Goal: Task Accomplishment & Management: Use online tool/utility

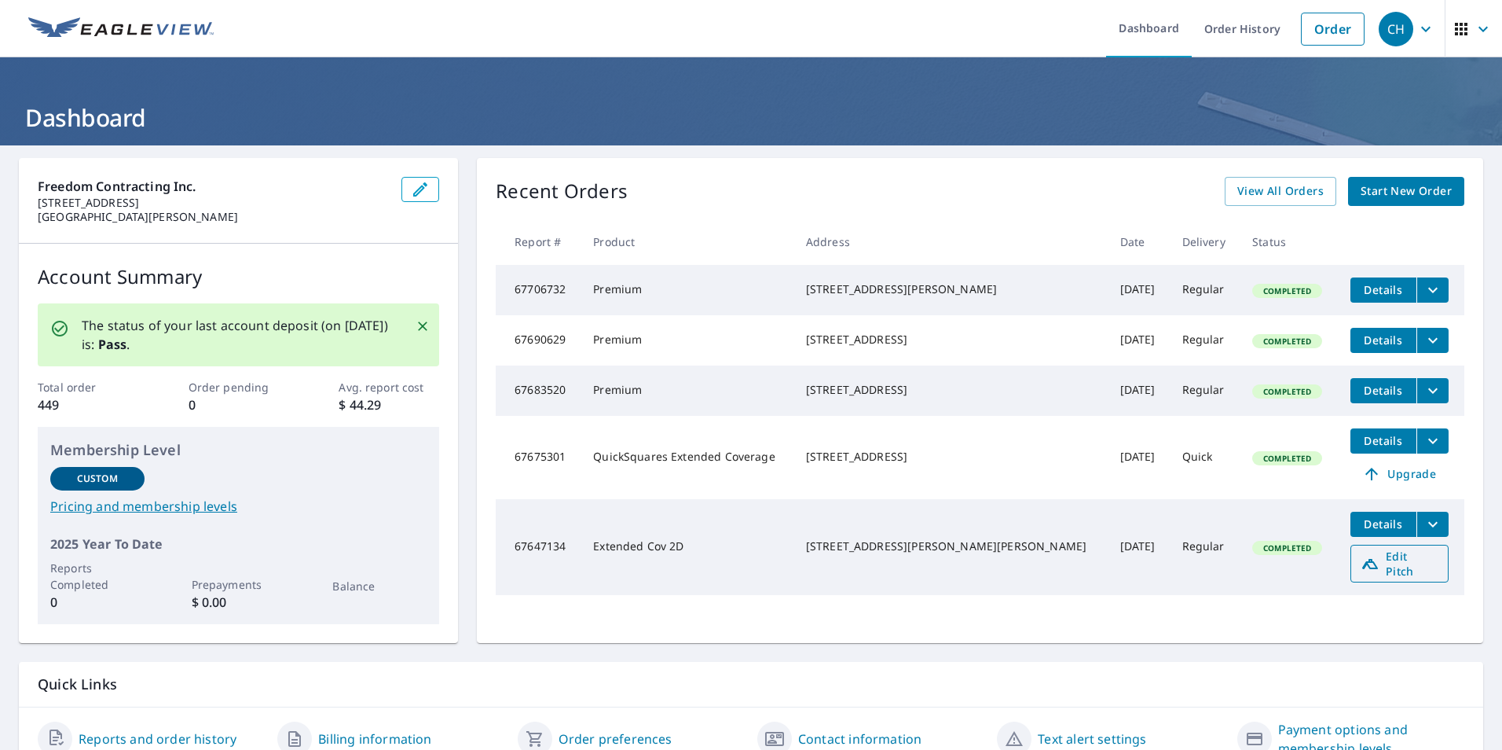
click at [1361, 574] on span "Edit Pitch" at bounding box center [1400, 564] width 78 height 30
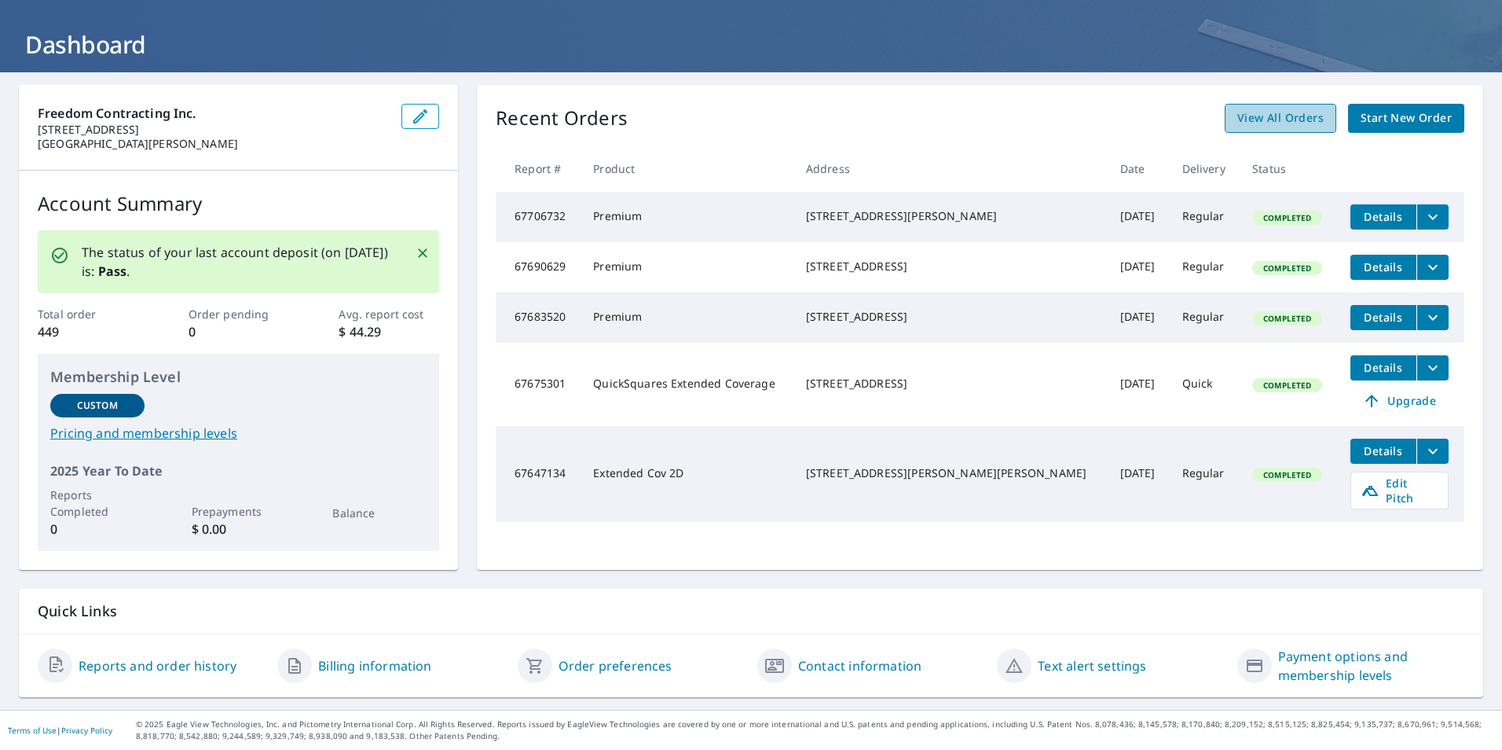
click at [1282, 108] on span "View All Orders" at bounding box center [1281, 118] width 86 height 20
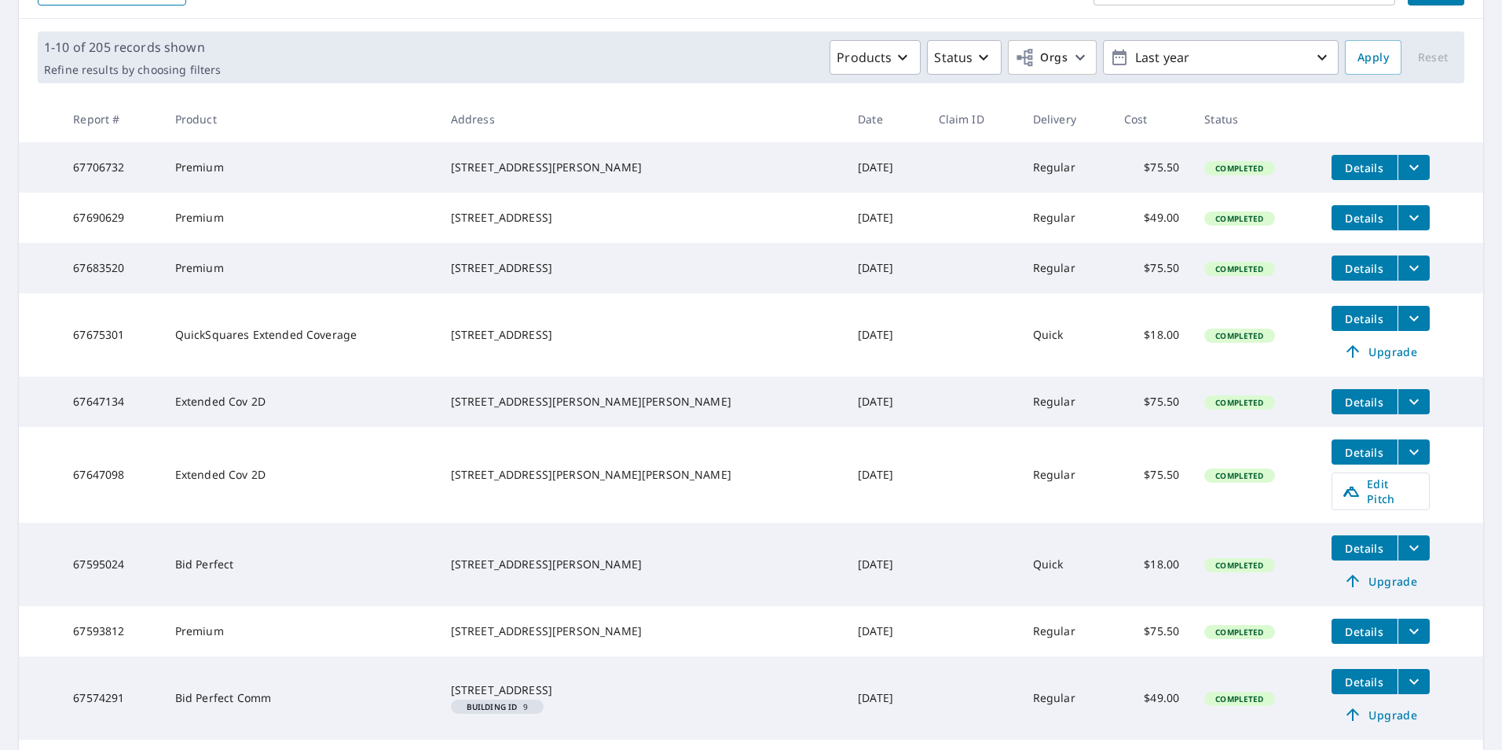
scroll to position [179, 0]
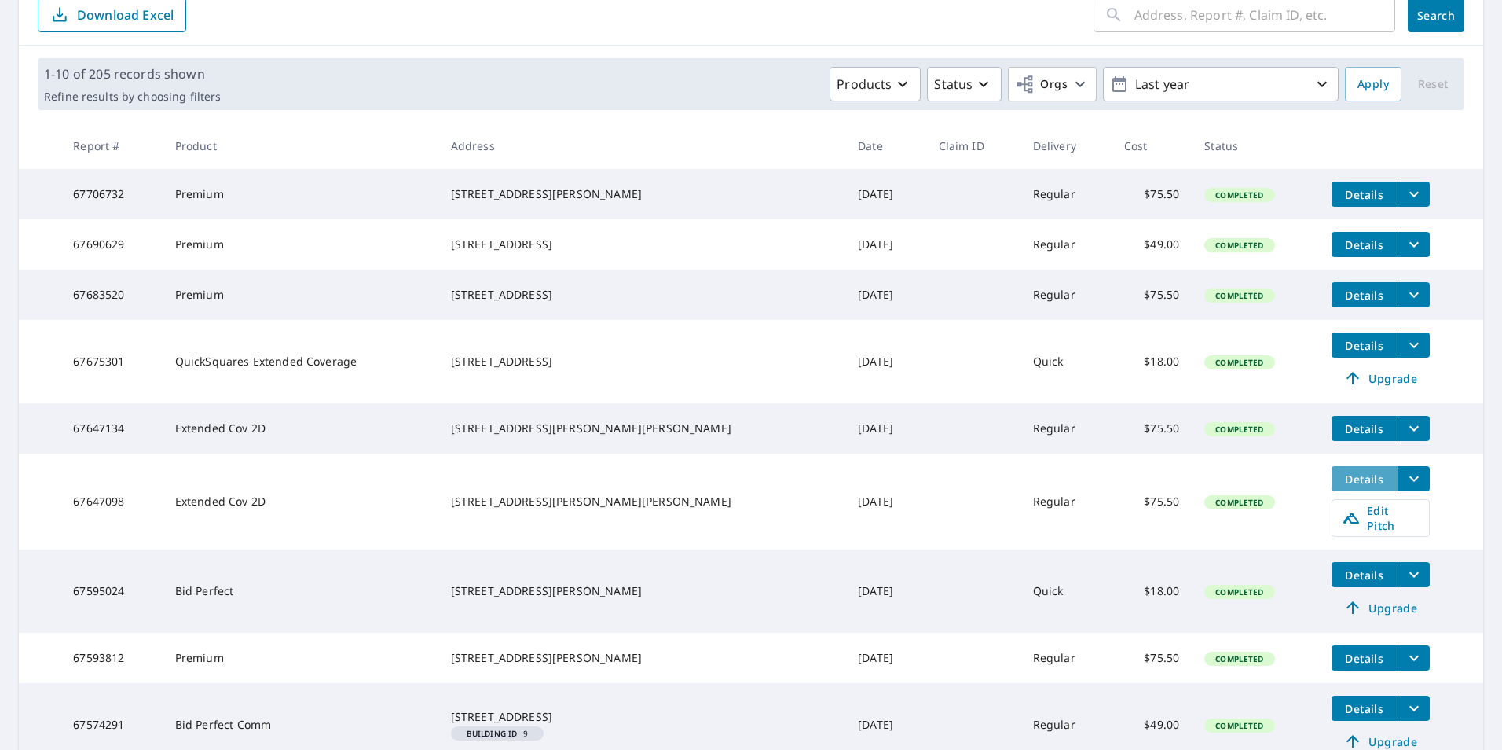
click at [1341, 486] on span "Details" at bounding box center [1364, 478] width 47 height 15
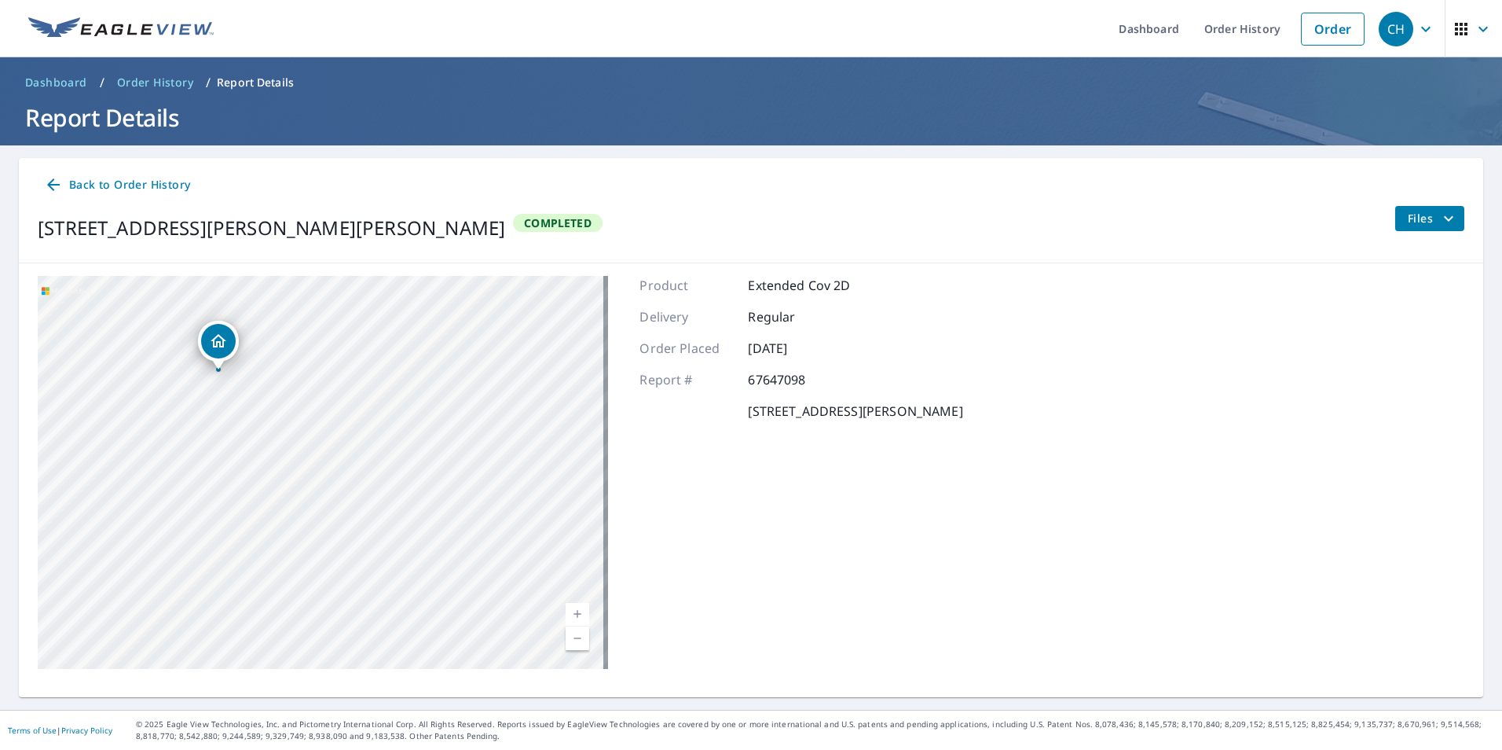
drag, startPoint x: 140, startPoint y: 630, endPoint x: 179, endPoint y: 451, distance: 183.4
click at [179, 451] on div "[STREET_ADDRESS][PERSON_NAME][PERSON_NAME]" at bounding box center [323, 472] width 571 height 393
drag, startPoint x: 180, startPoint y: 479, endPoint x: 222, endPoint y: 475, distance: 41.8
click at [222, 475] on div "[STREET_ADDRESS][PERSON_NAME][PERSON_NAME]" at bounding box center [323, 472] width 571 height 393
drag, startPoint x: 262, startPoint y: 332, endPoint x: 298, endPoint y: 352, distance: 41.5
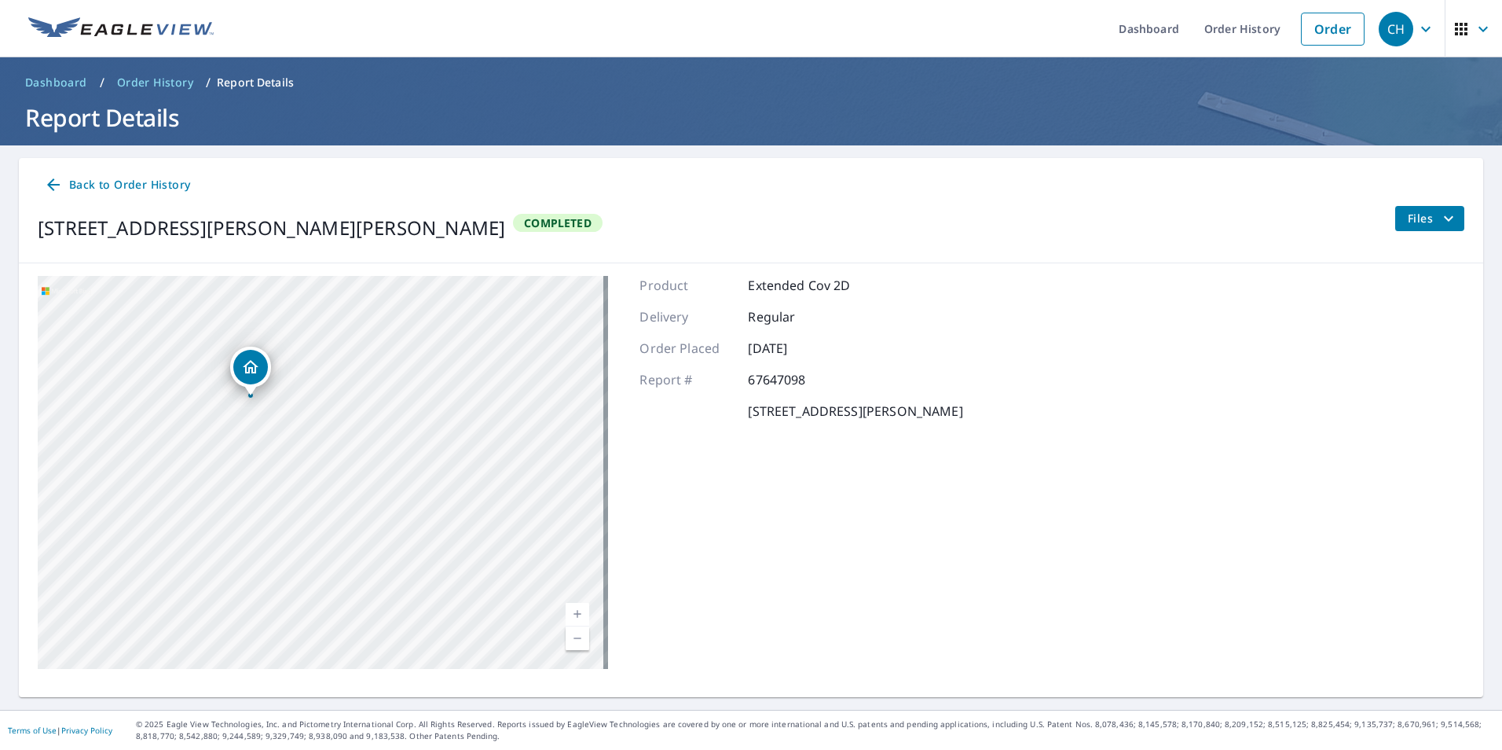
click at [259, 360] on icon "Dropped pin, building 1, Residential property, 11578 Lee Point Trl Ozark, AR 72…" at bounding box center [251, 366] width 16 height 13
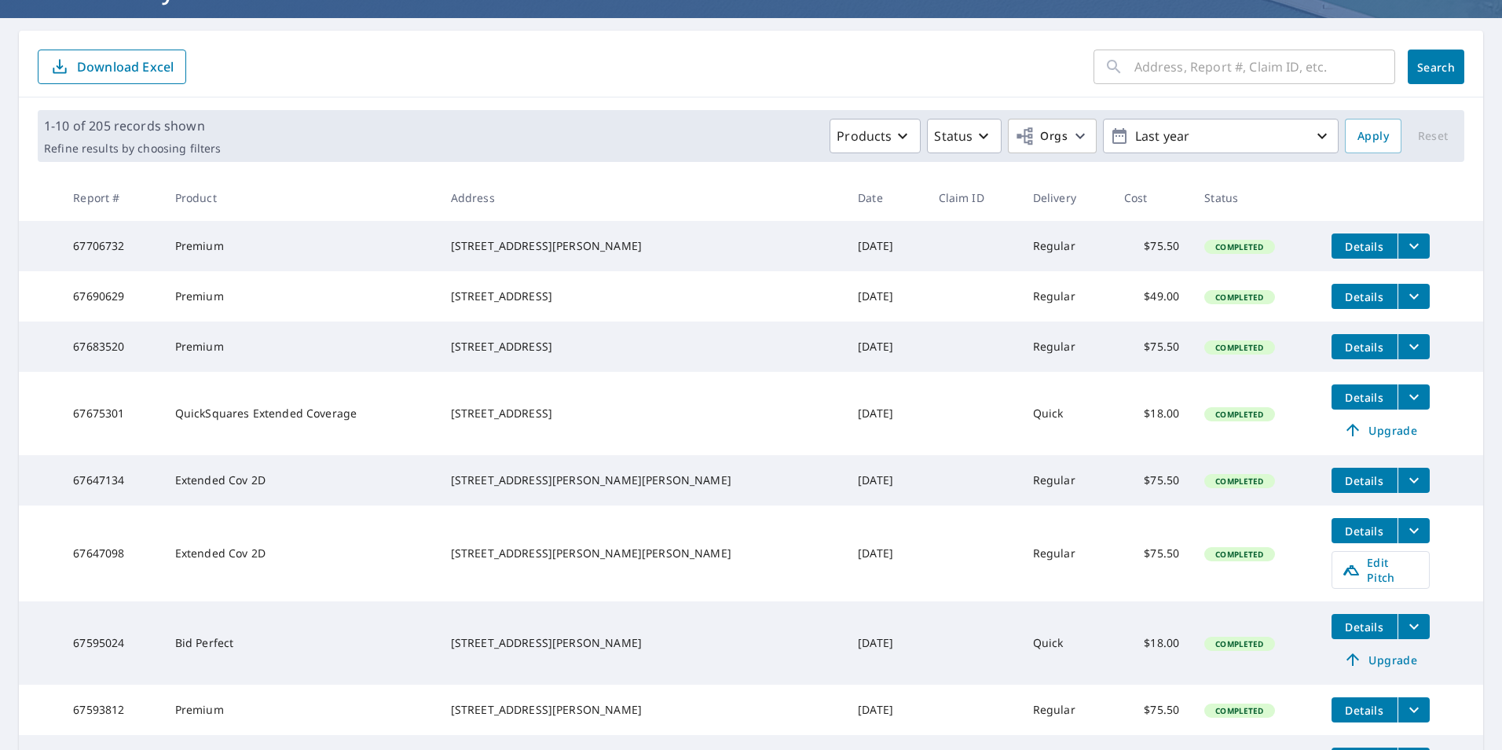
scroll to position [157, 0]
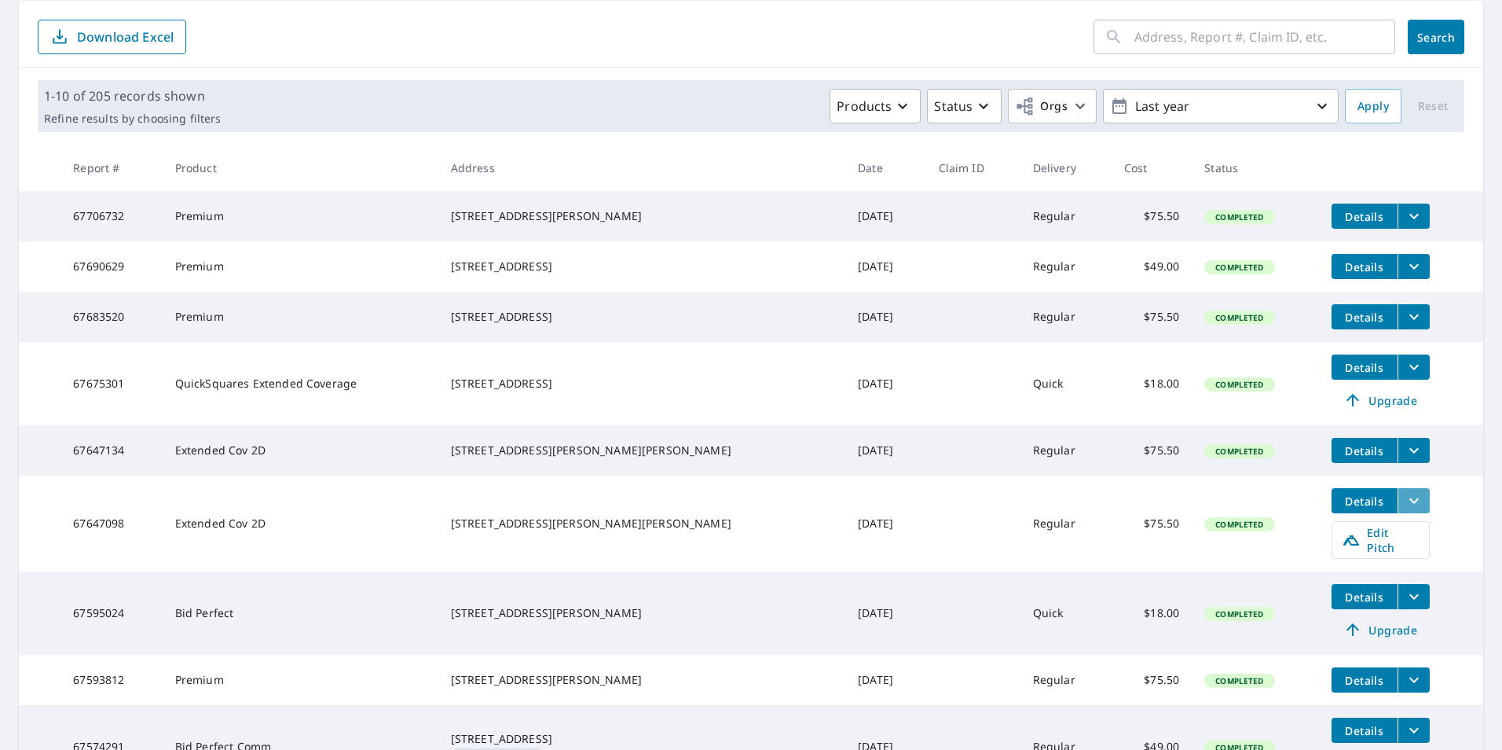
click at [1405, 510] on icon "filesDropdownBtn-67647098" at bounding box center [1414, 500] width 19 height 19
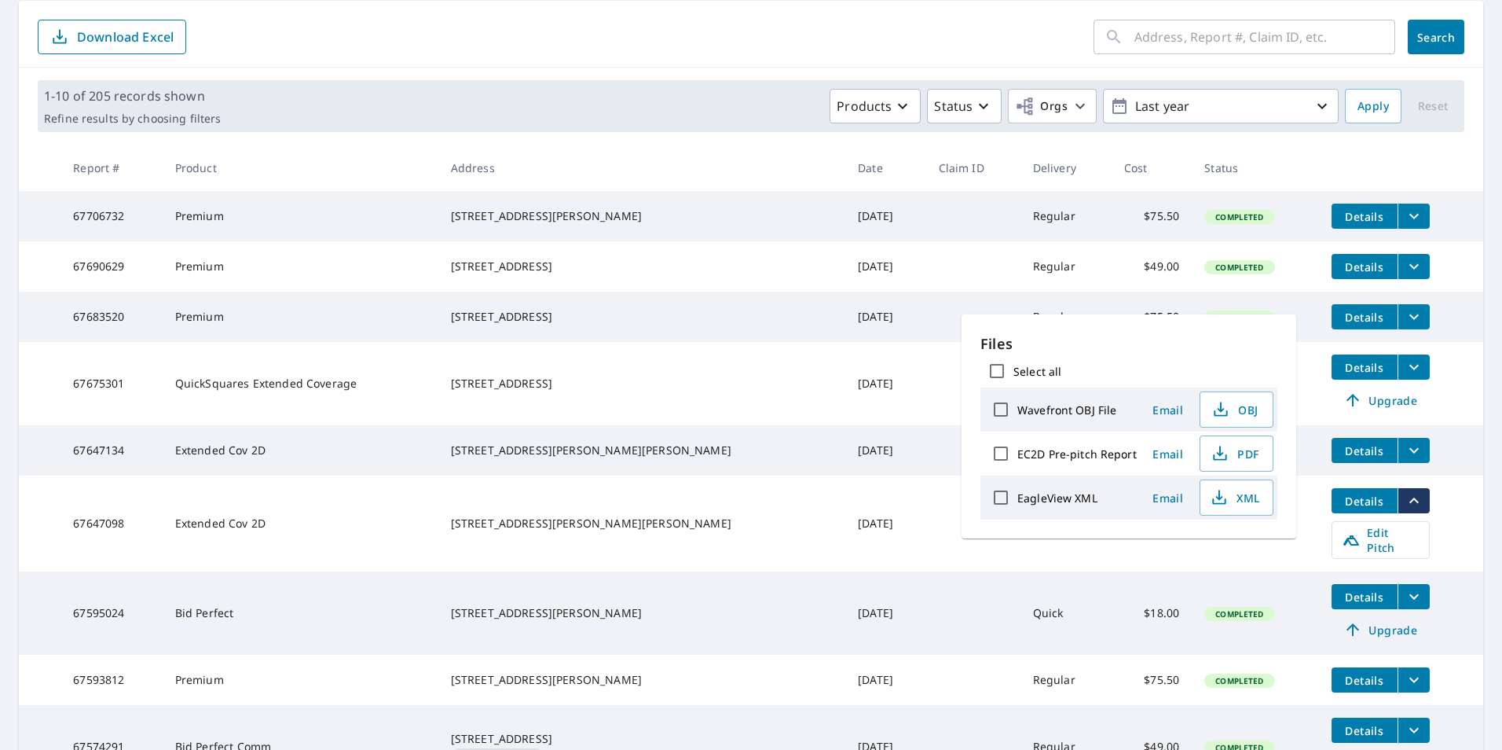
click at [1469, 523] on td "Details Edit Pitch" at bounding box center [1401, 523] width 164 height 96
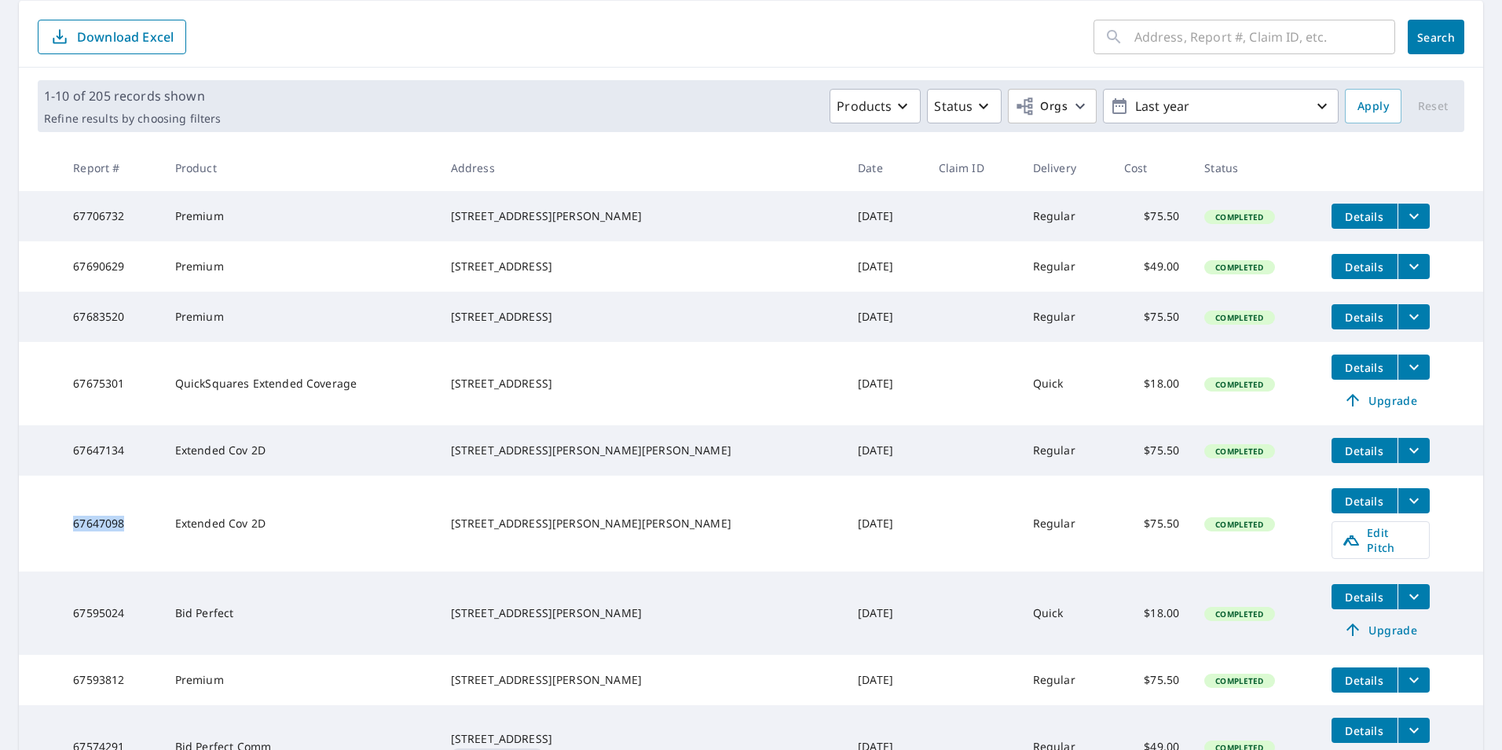
drag, startPoint x: 79, startPoint y: 541, endPoint x: 135, endPoint y: 539, distance: 56.6
click at [135, 539] on td "67647098" at bounding box center [111, 523] width 101 height 96
drag, startPoint x: 135, startPoint y: 539, endPoint x: 115, endPoint y: 544, distance: 21.0
copy td "67647098"
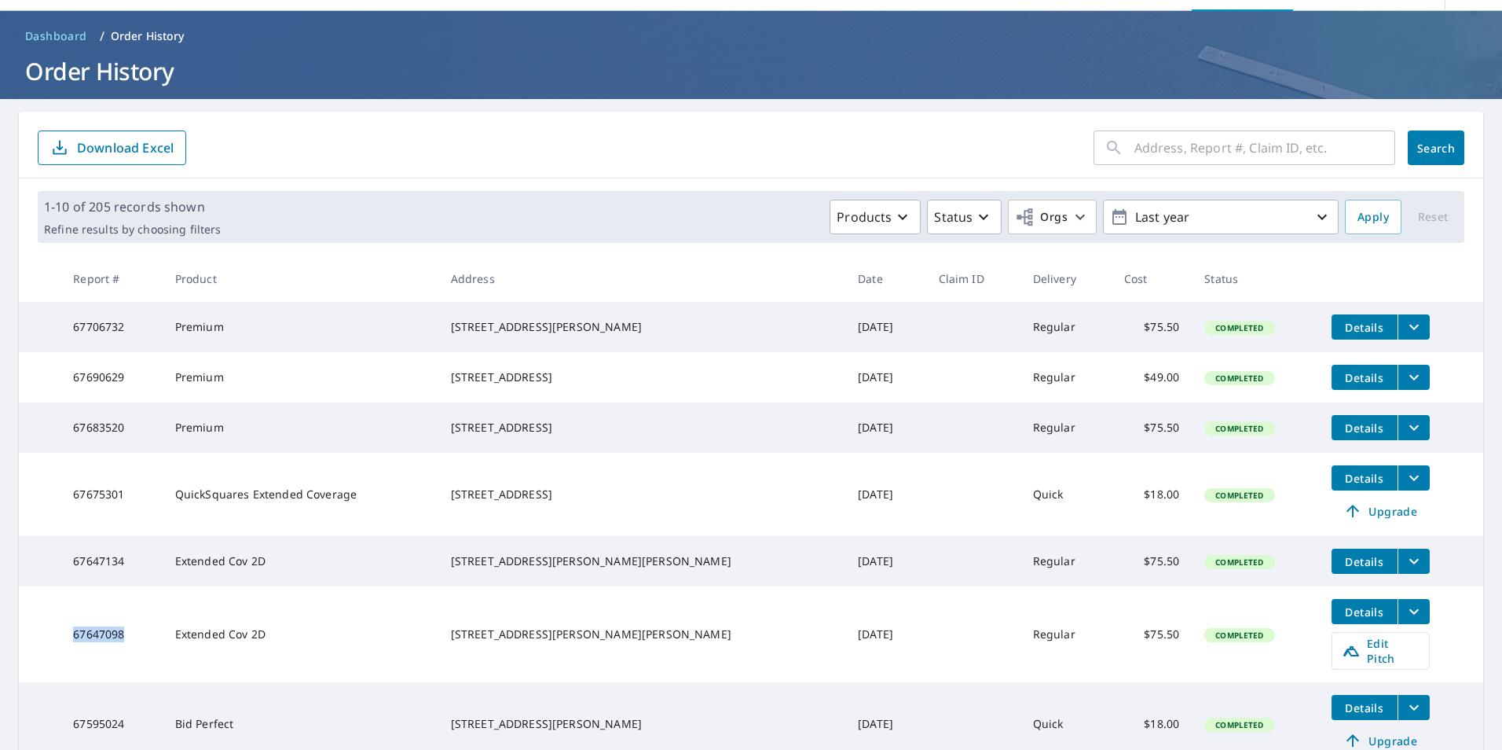
scroll to position [0, 0]
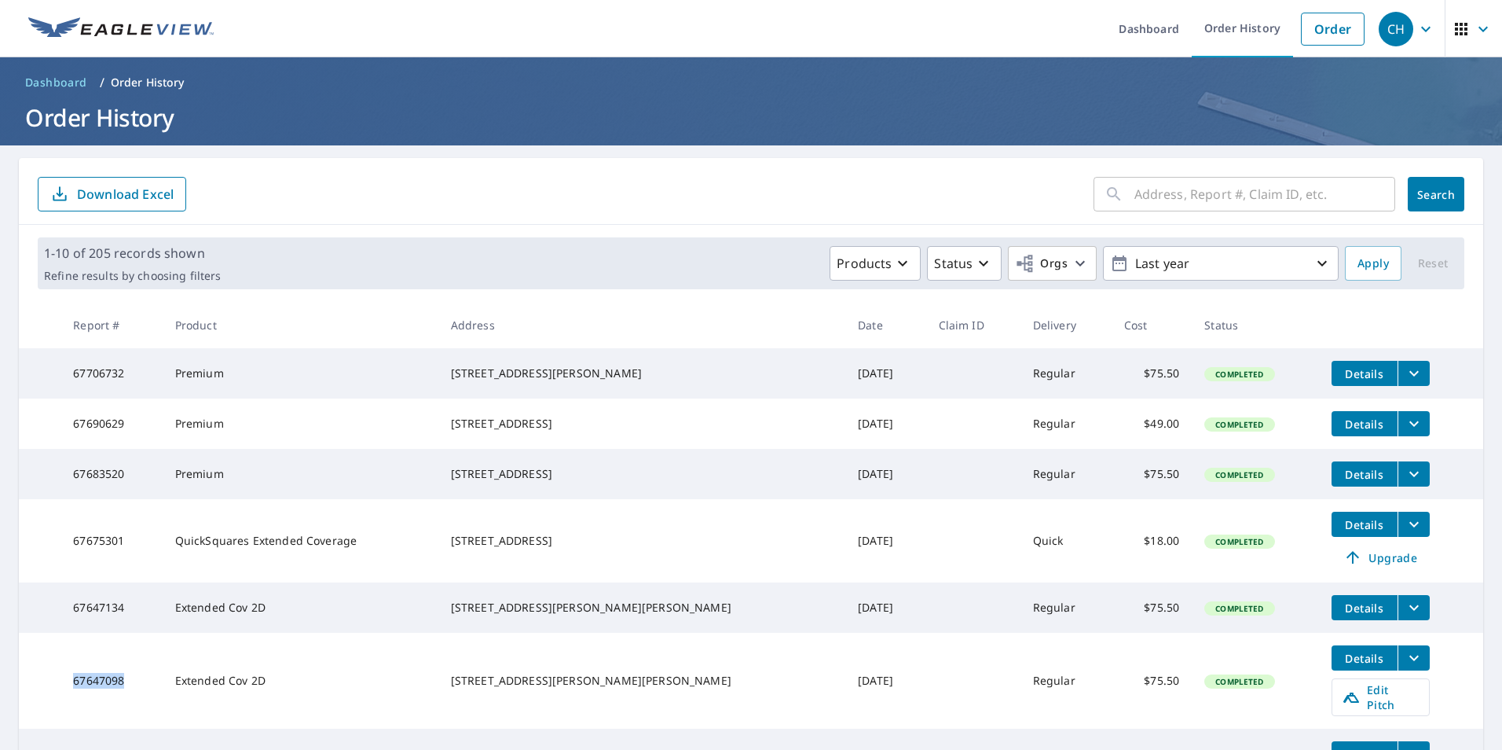
click at [1459, 32] on span "button" at bounding box center [1474, 29] width 44 height 38
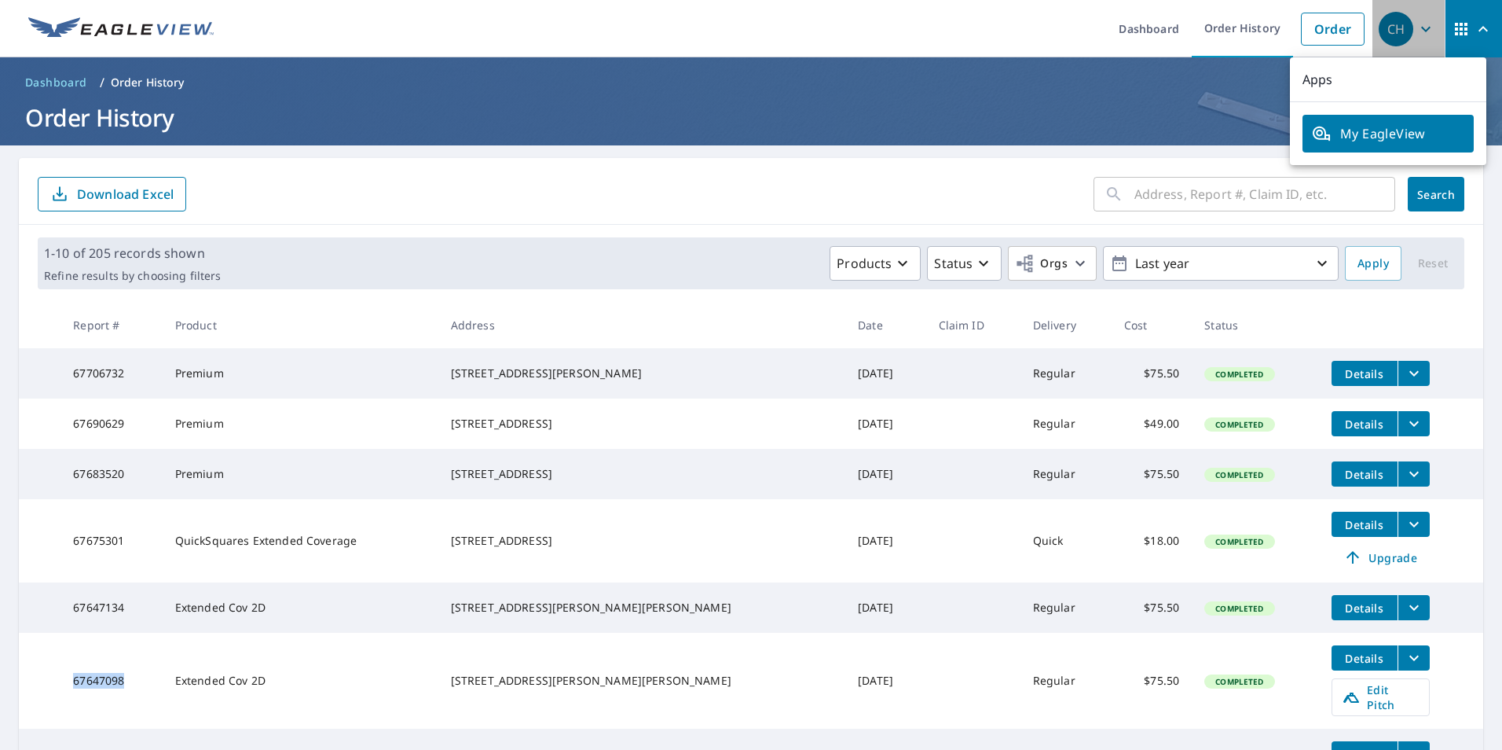
click at [1417, 32] on icon "button" at bounding box center [1426, 29] width 19 height 19
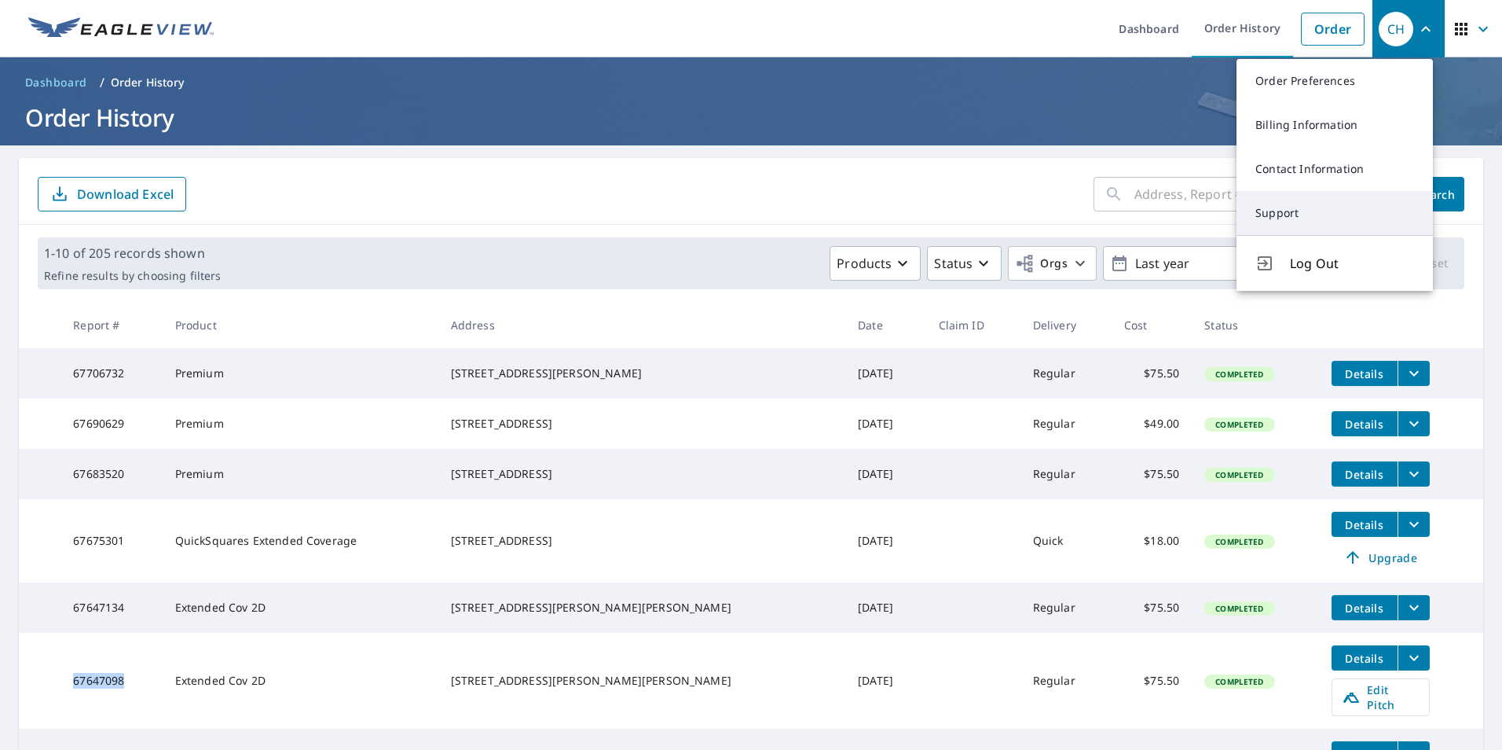
click at [1264, 217] on link "Support" at bounding box center [1335, 213] width 196 height 44
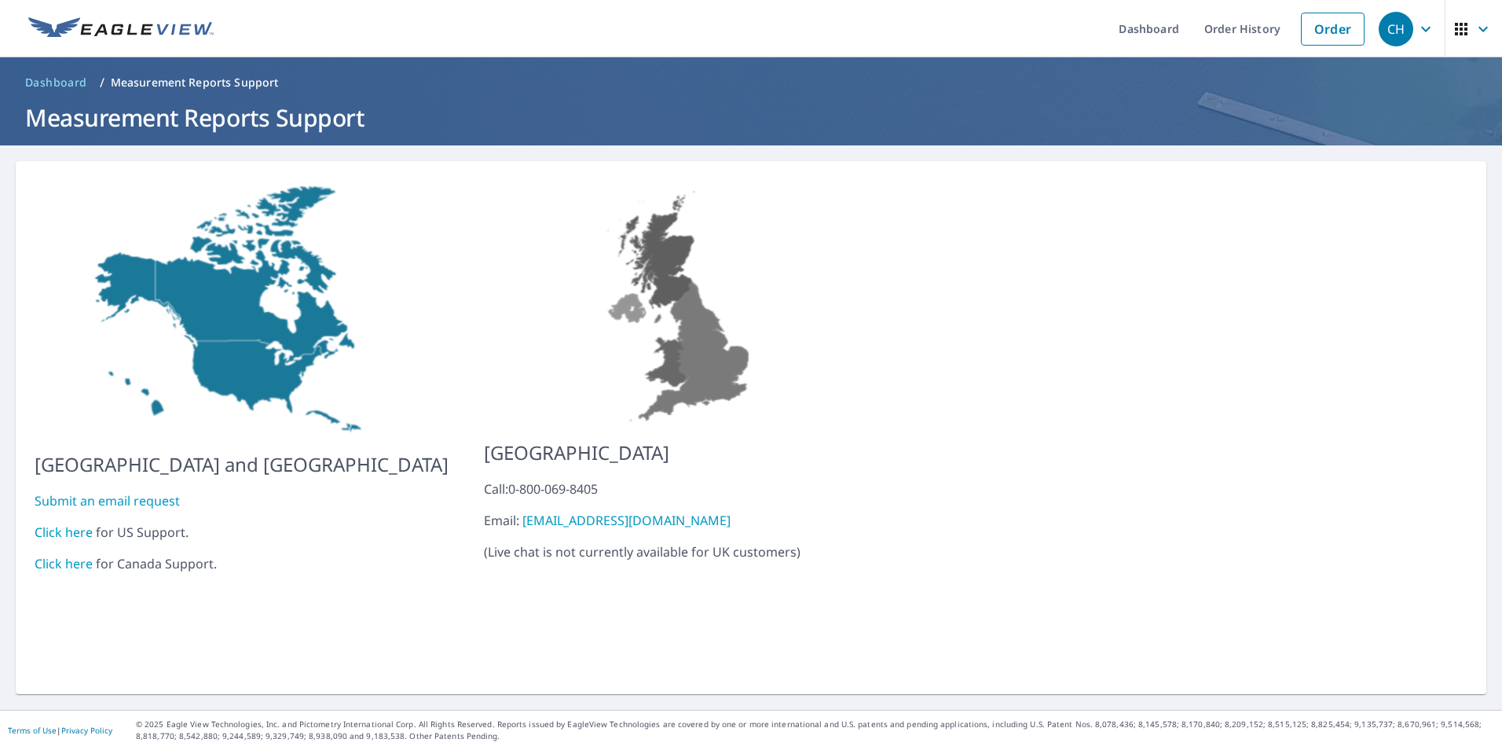
click at [154, 492] on link "Submit an email request" at bounding box center [107, 500] width 145 height 17
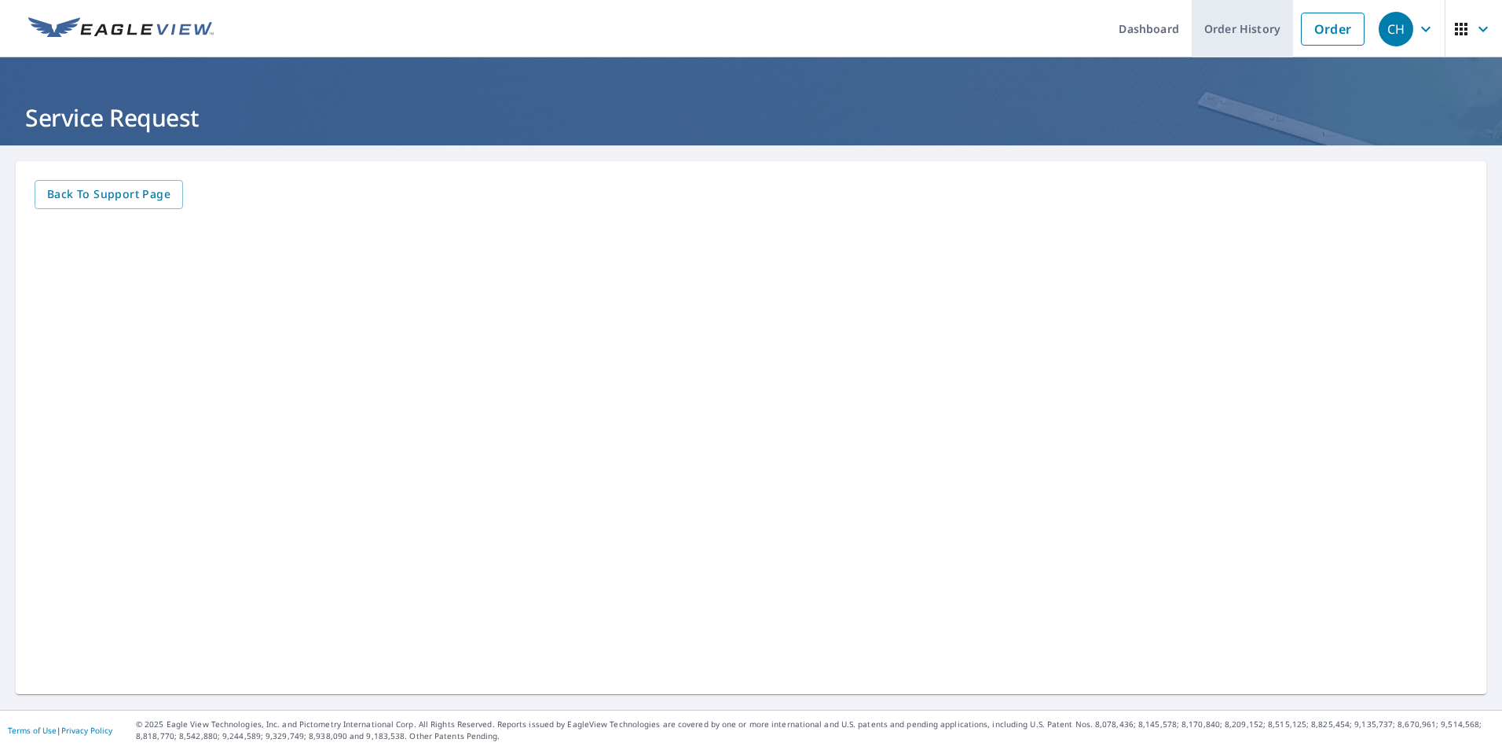
click at [1213, 25] on link "Order History" at bounding box center [1242, 28] width 101 height 57
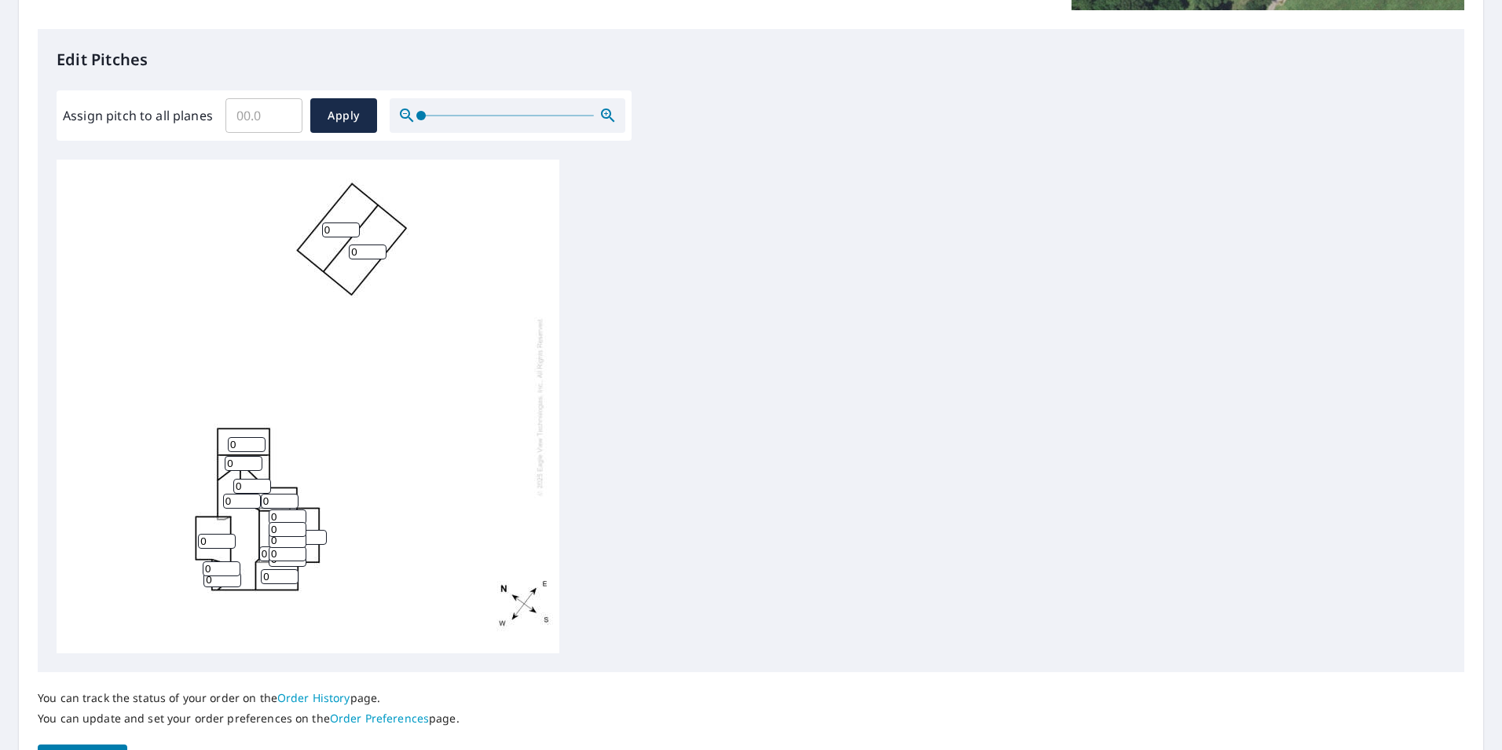
click at [242, 445] on input "0" at bounding box center [247, 444] width 38 height 15
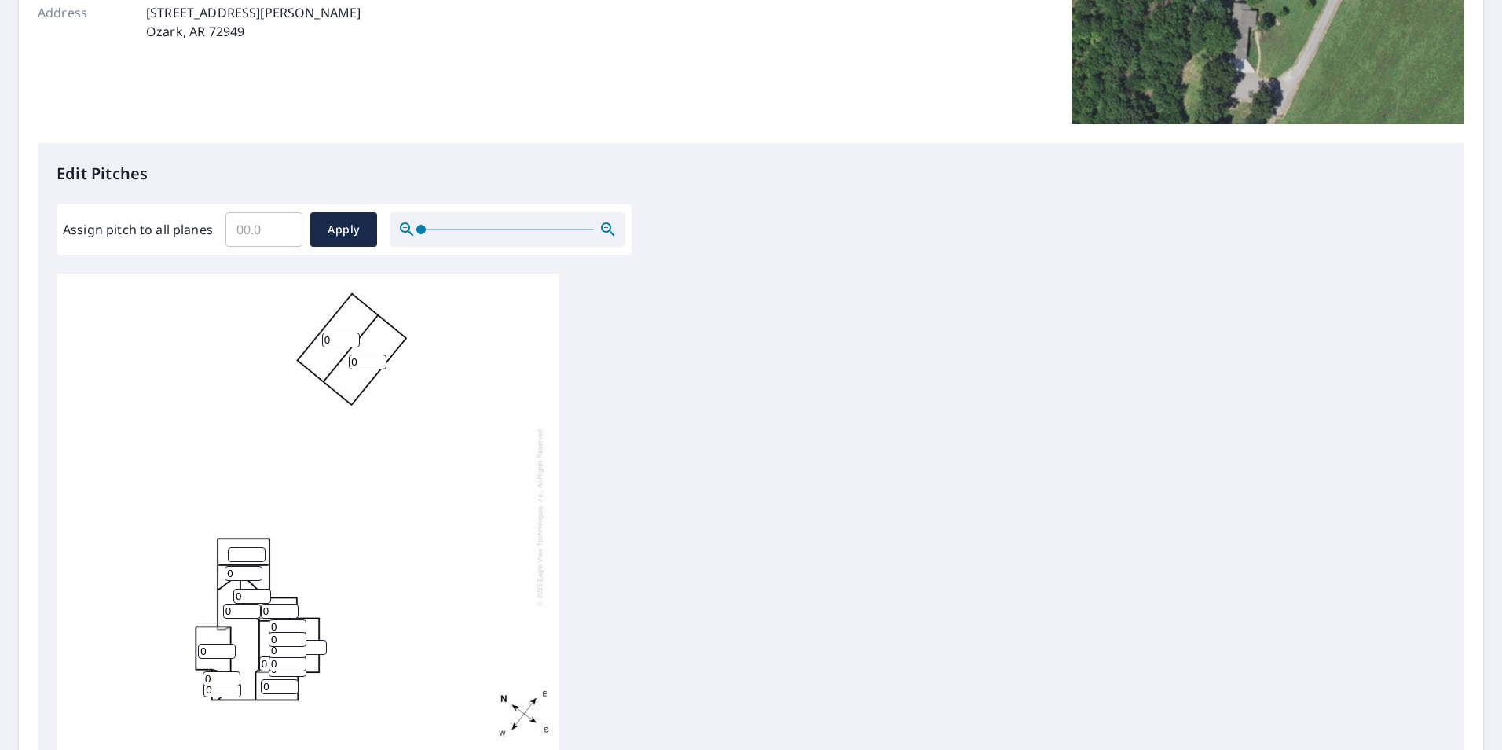
scroll to position [393, 0]
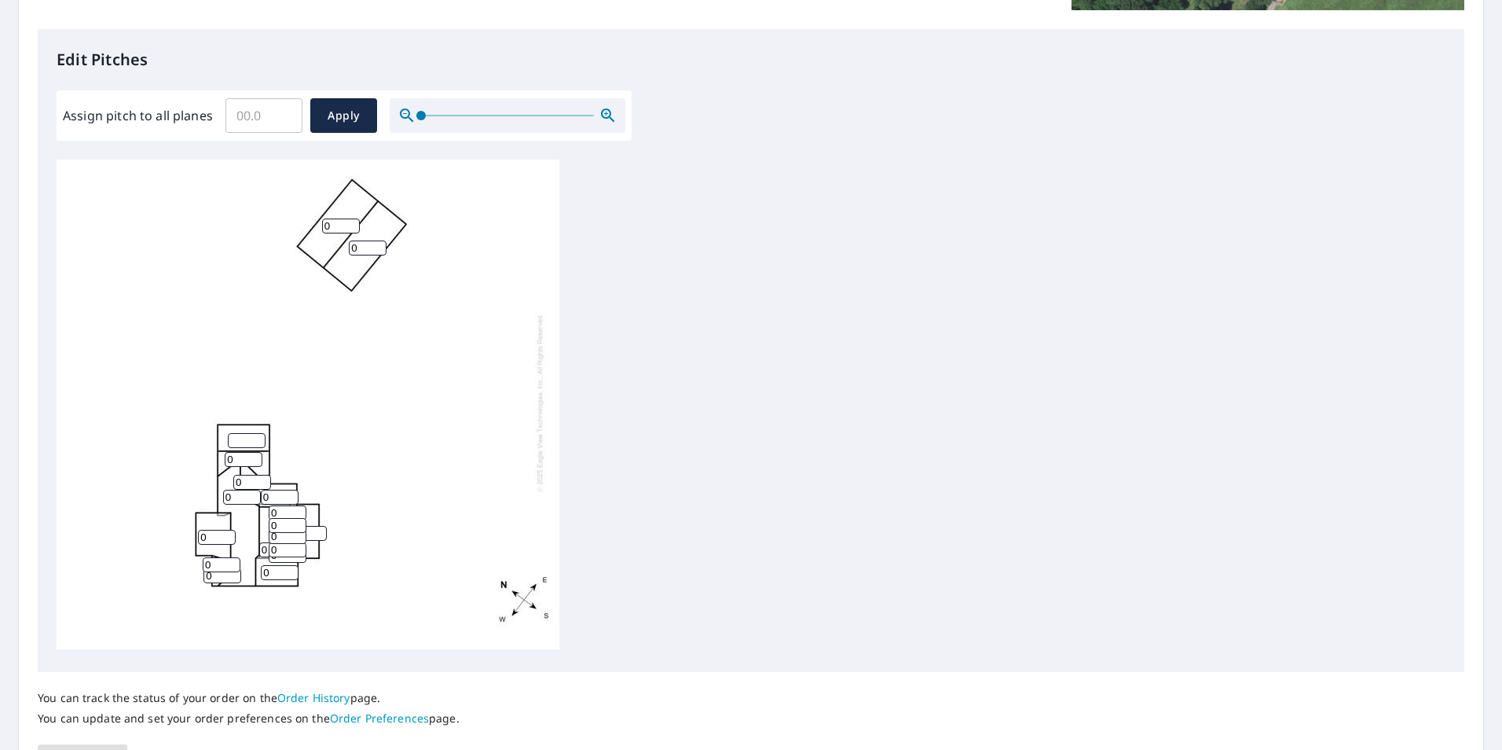
click at [605, 107] on icon "button" at bounding box center [608, 115] width 19 height 19
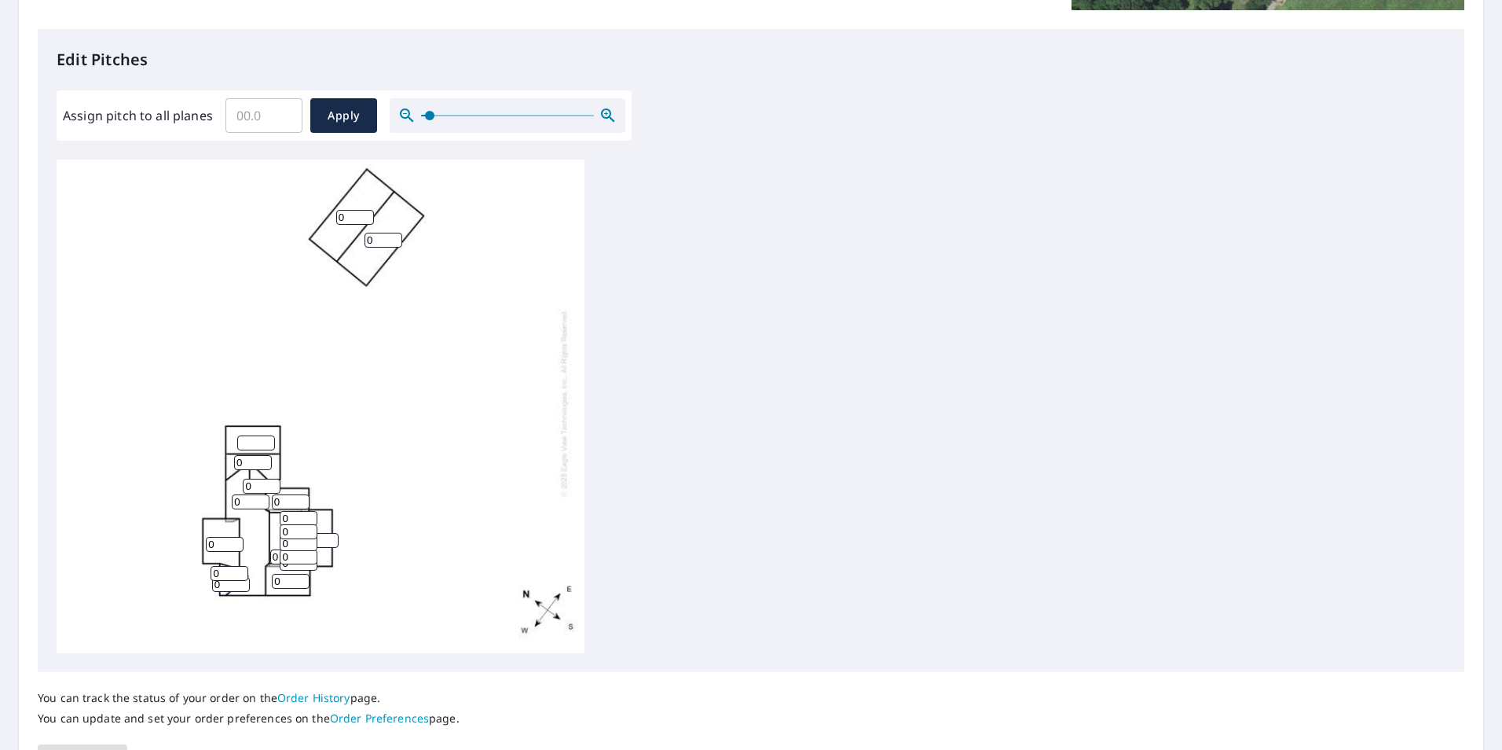
click at [605, 107] on icon "button" at bounding box center [608, 115] width 19 height 19
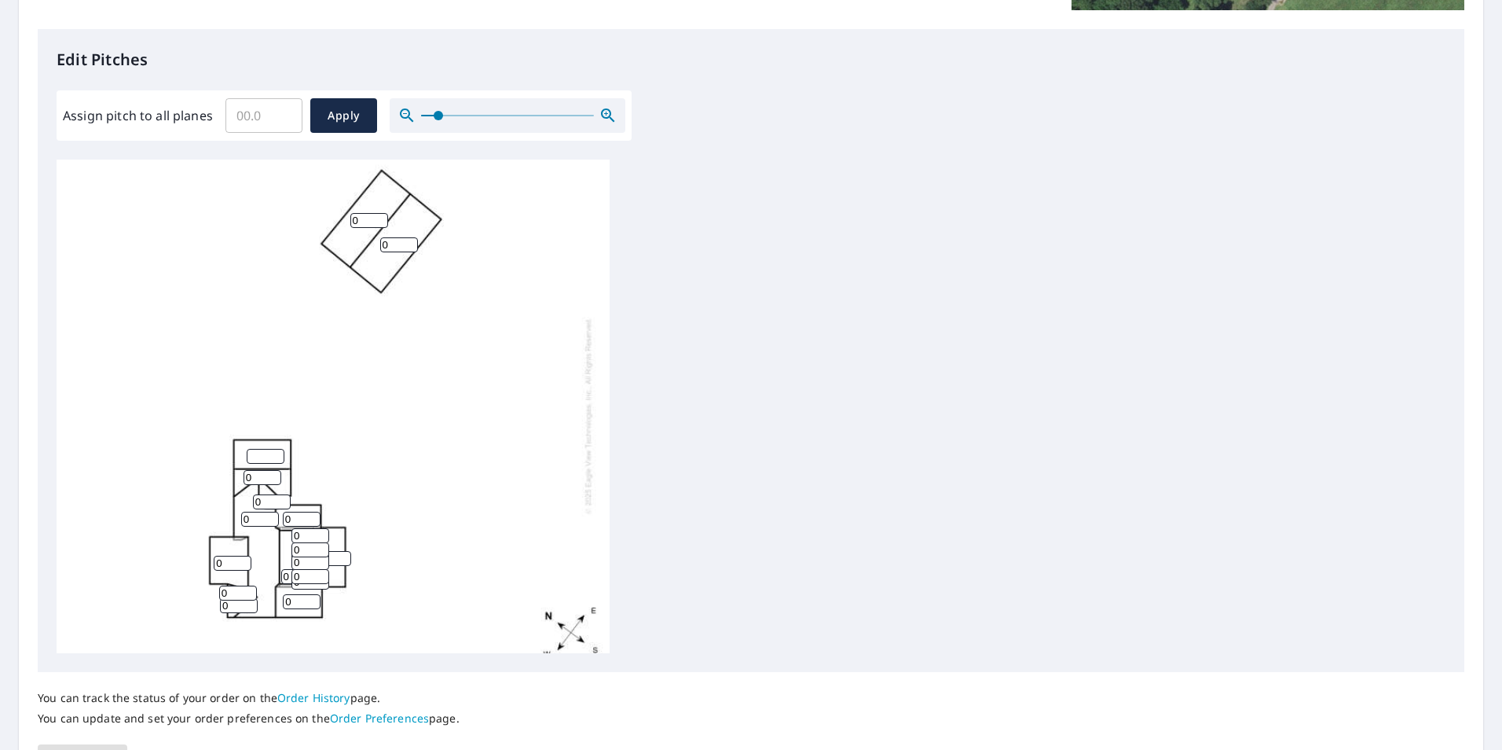
click at [605, 107] on icon "button" at bounding box center [608, 115] width 19 height 19
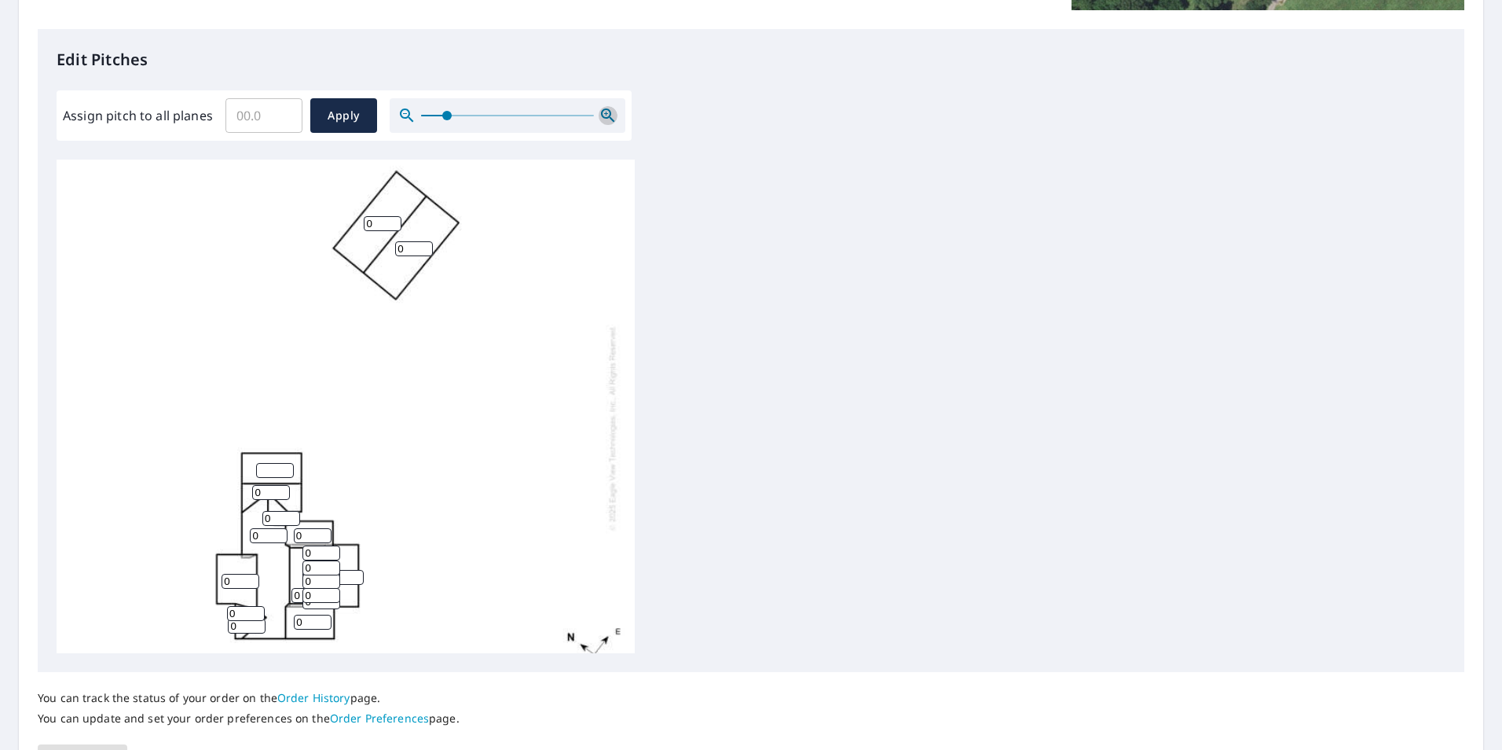
click at [607, 107] on icon "button" at bounding box center [608, 115] width 19 height 19
click at [609, 108] on icon "button" at bounding box center [608, 115] width 19 height 19
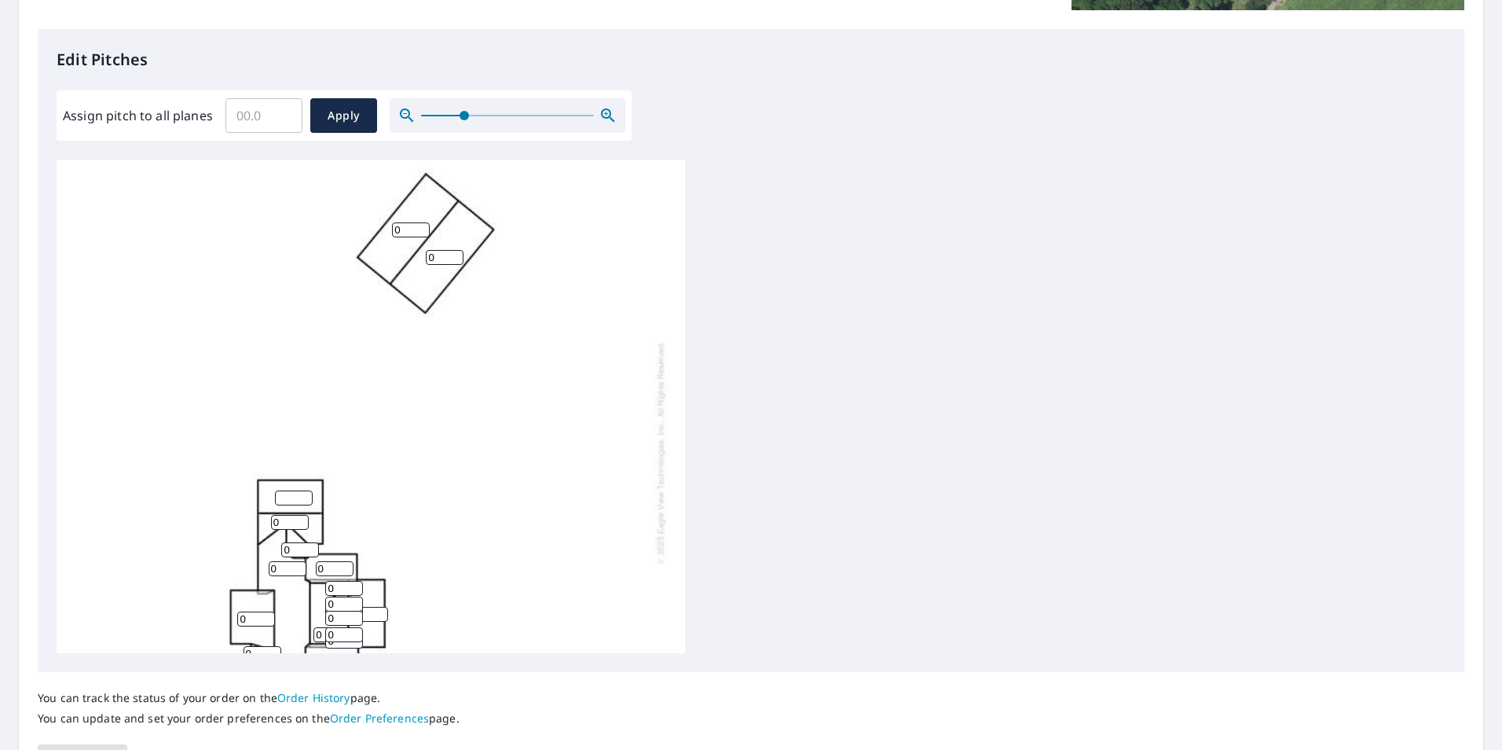
click at [610, 109] on icon "button" at bounding box center [608, 115] width 19 height 19
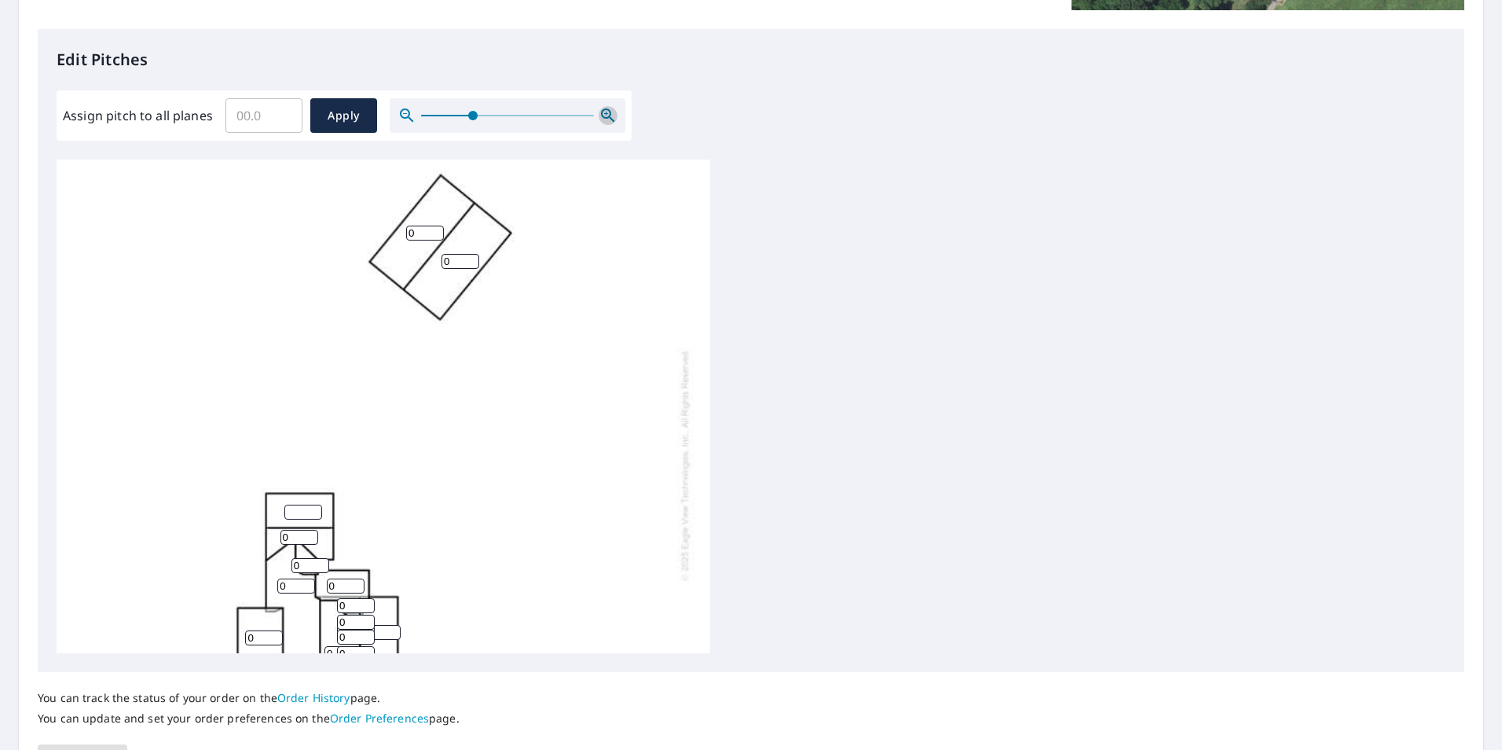
drag, startPoint x: 610, startPoint y: 109, endPoint x: 630, endPoint y: 169, distance: 63.1
click at [612, 112] on icon "button" at bounding box center [608, 115] width 19 height 19
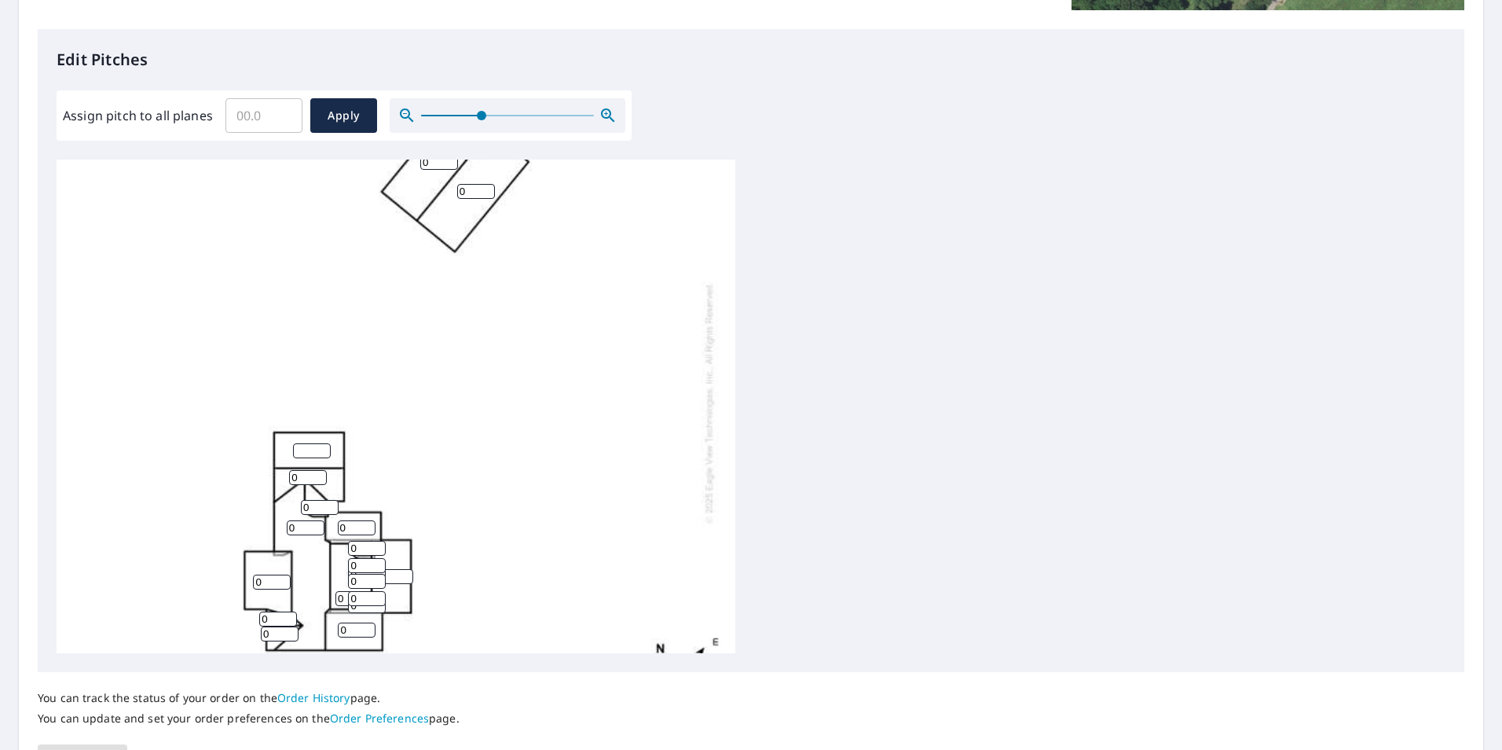
scroll to position [189, 0]
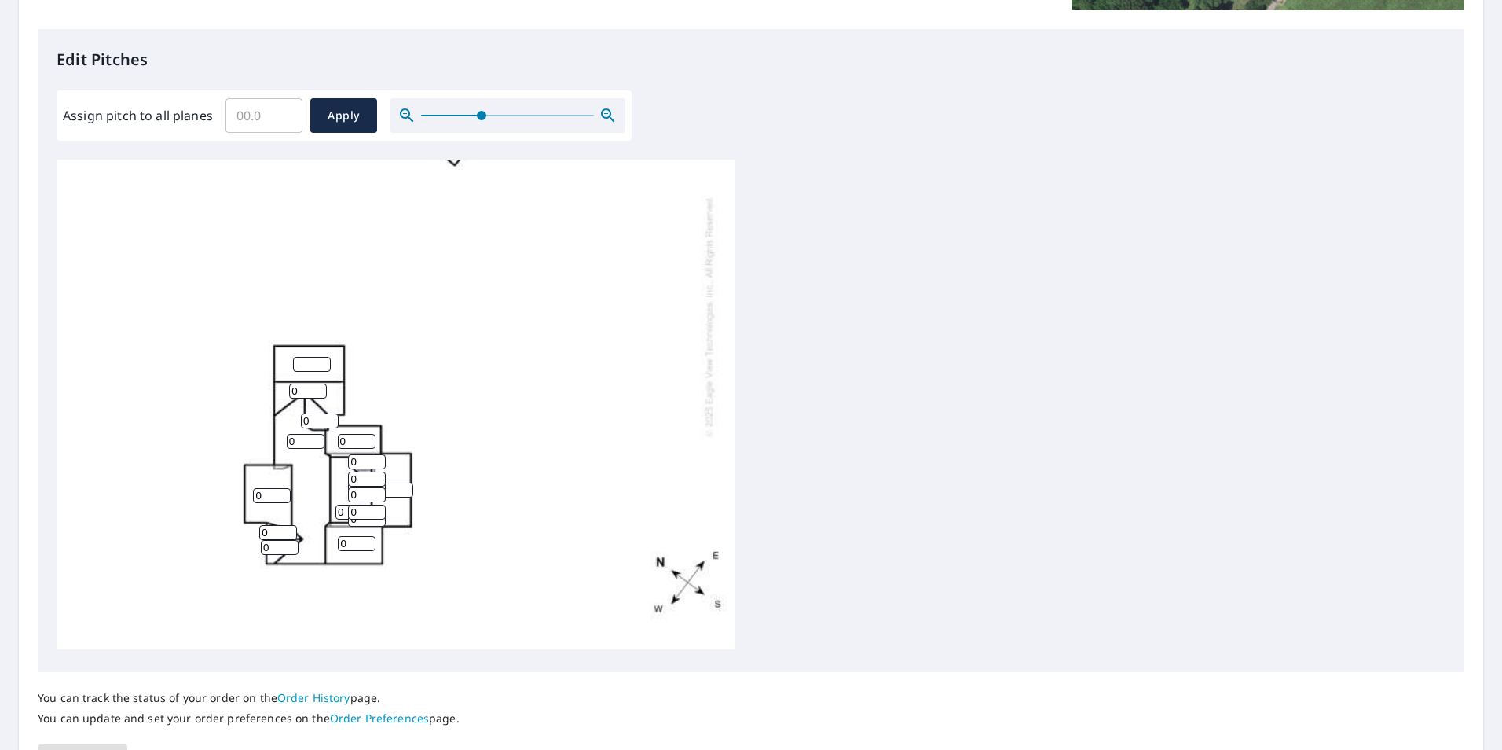
click at [601, 112] on icon "button" at bounding box center [607, 114] width 13 height 13
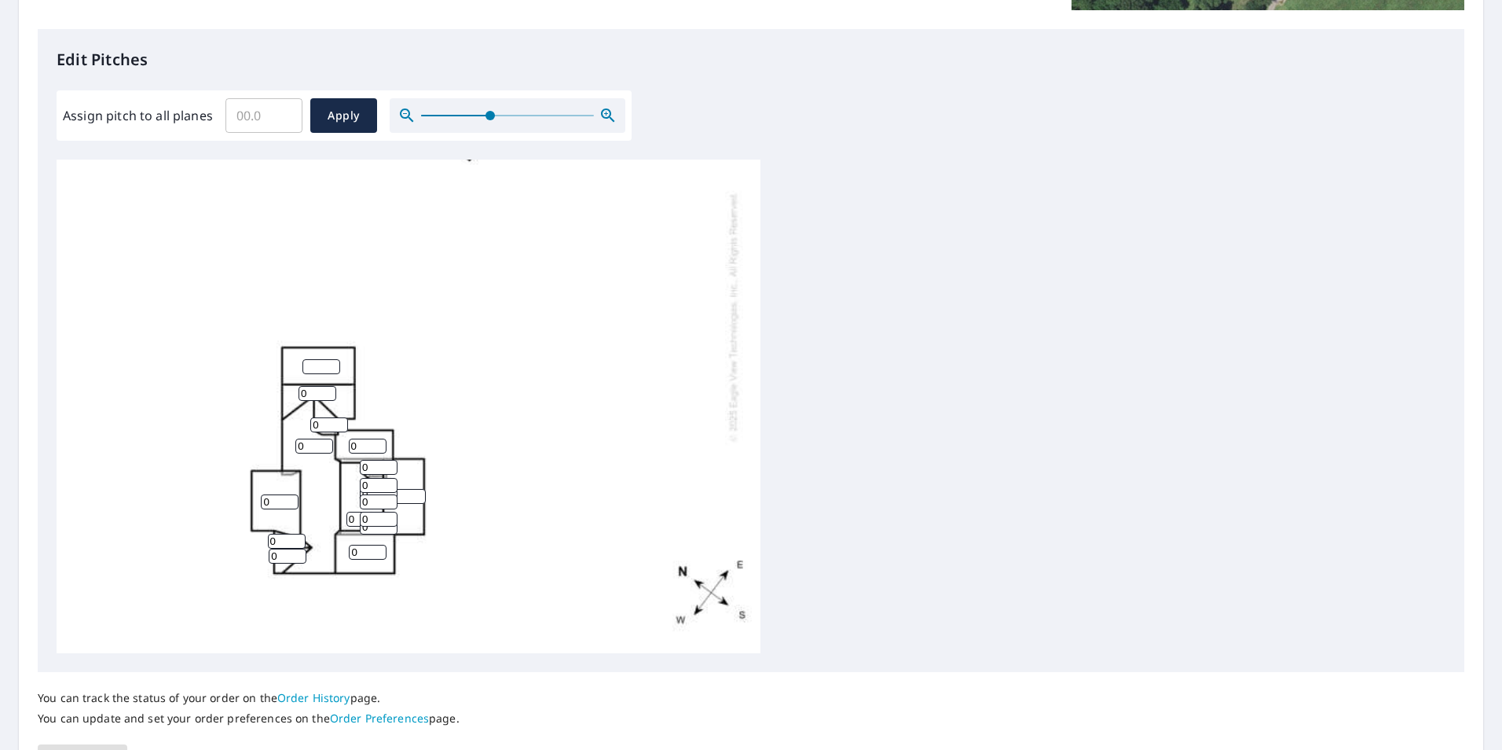
click at [601, 112] on icon "button" at bounding box center [607, 114] width 13 height 13
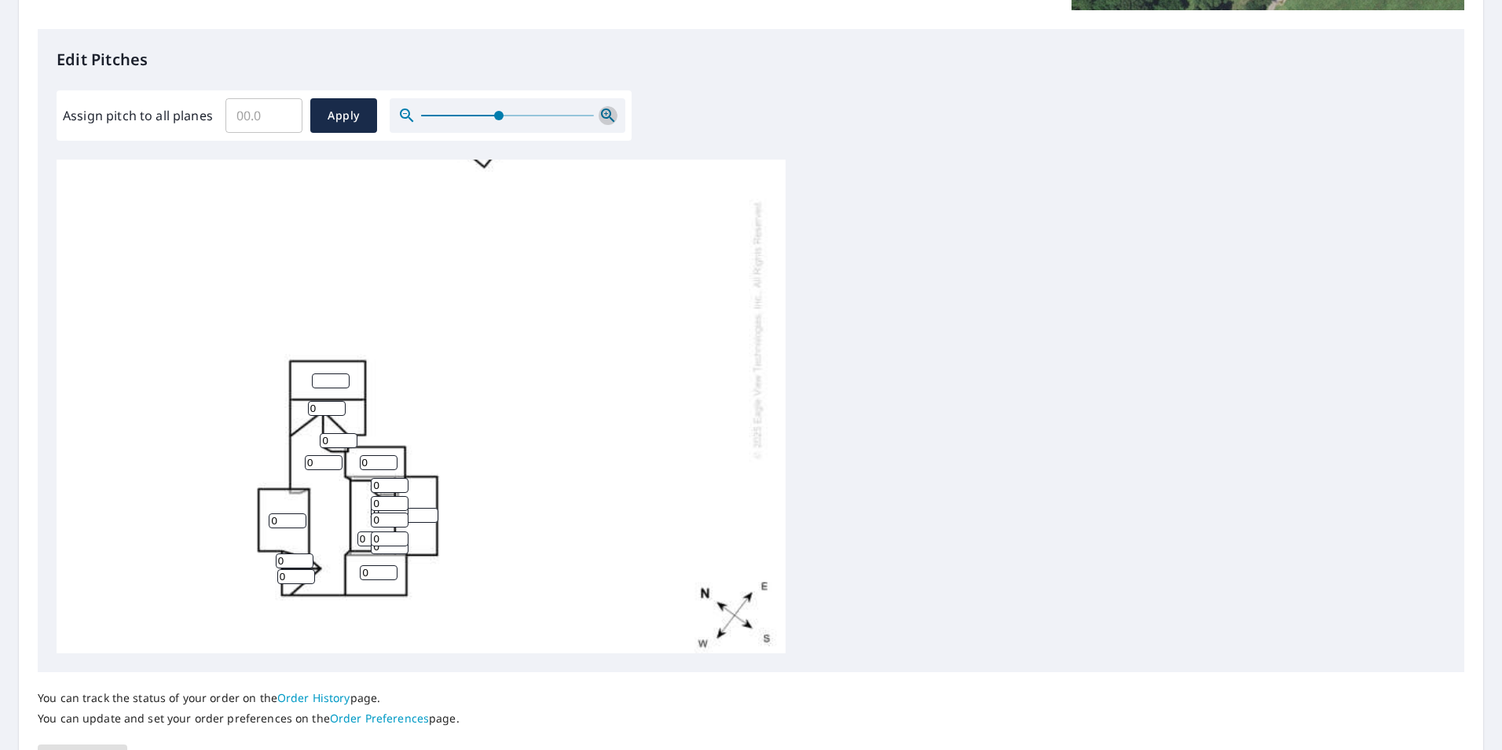
click at [603, 112] on icon "button" at bounding box center [608, 115] width 19 height 19
click at [604, 111] on icon "button" at bounding box center [608, 115] width 19 height 19
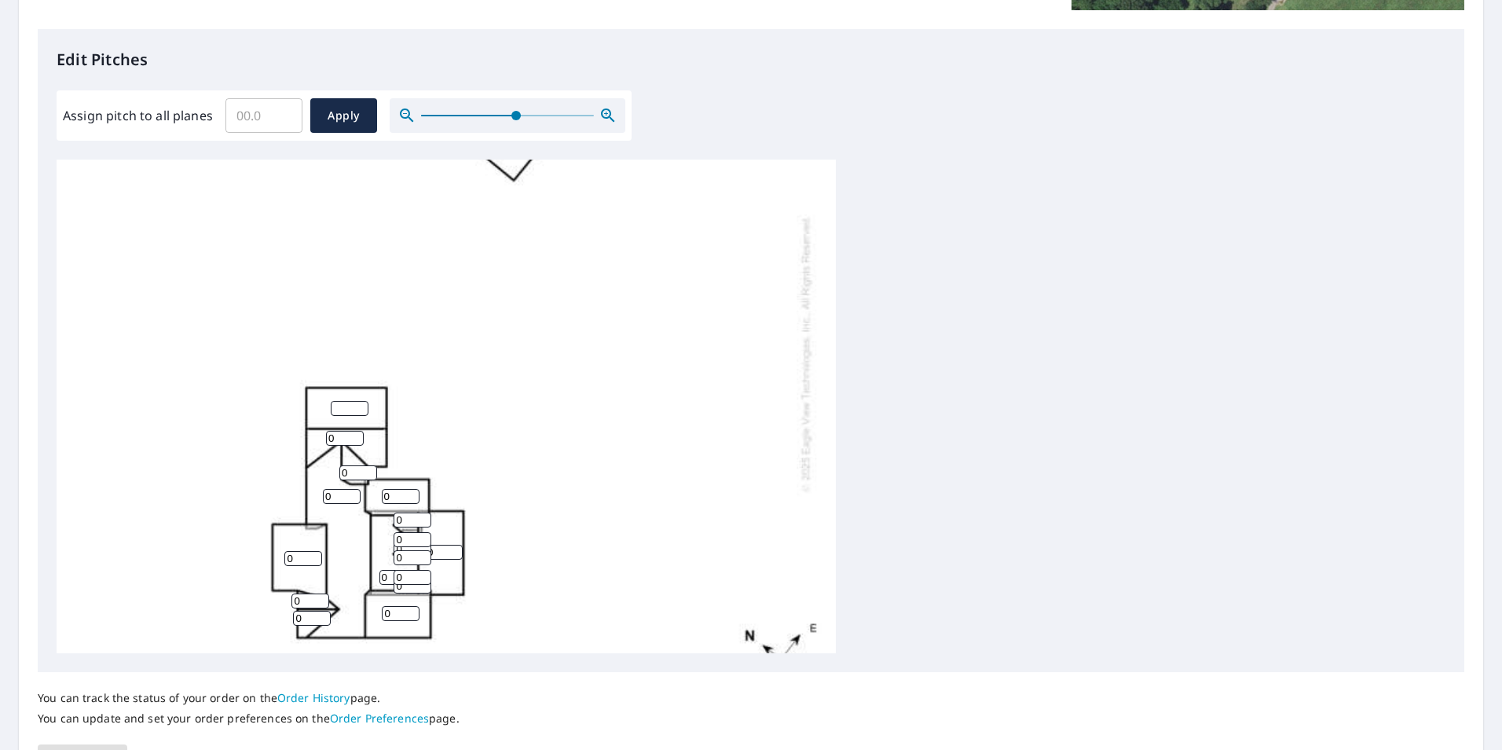
click at [609, 112] on icon "button" at bounding box center [608, 115] width 19 height 19
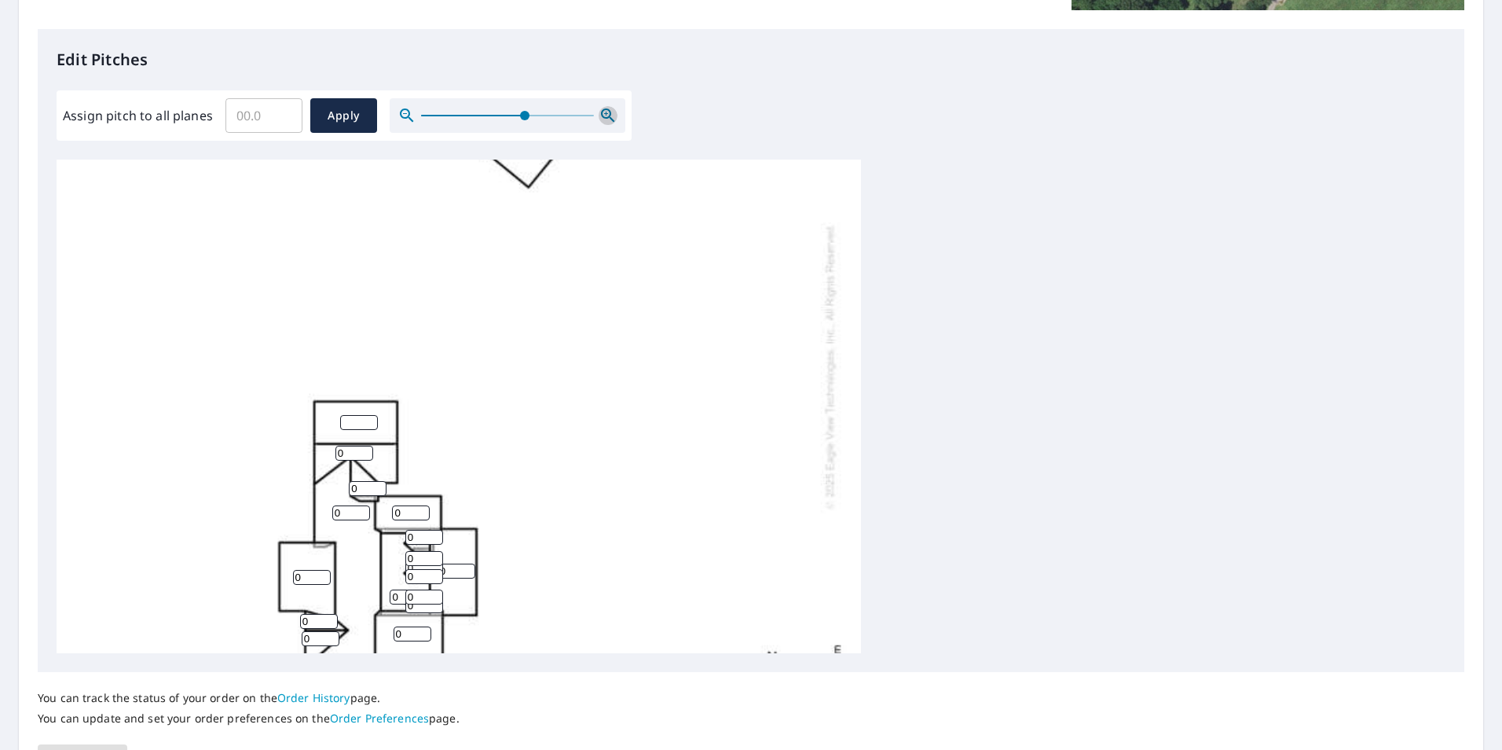
click at [610, 112] on icon "button" at bounding box center [608, 115] width 19 height 19
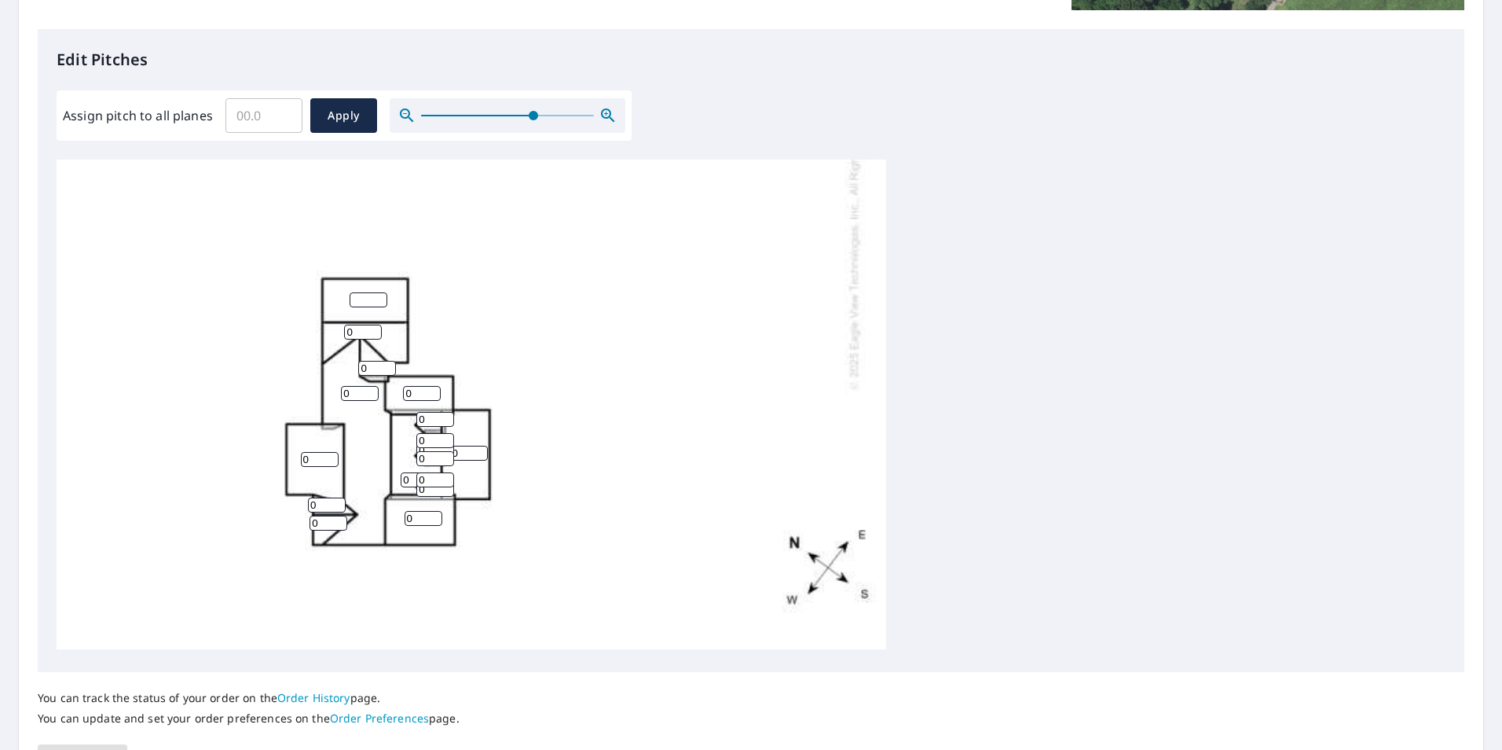
scroll to position [336, 0]
click at [606, 109] on icon "button" at bounding box center [607, 114] width 13 height 13
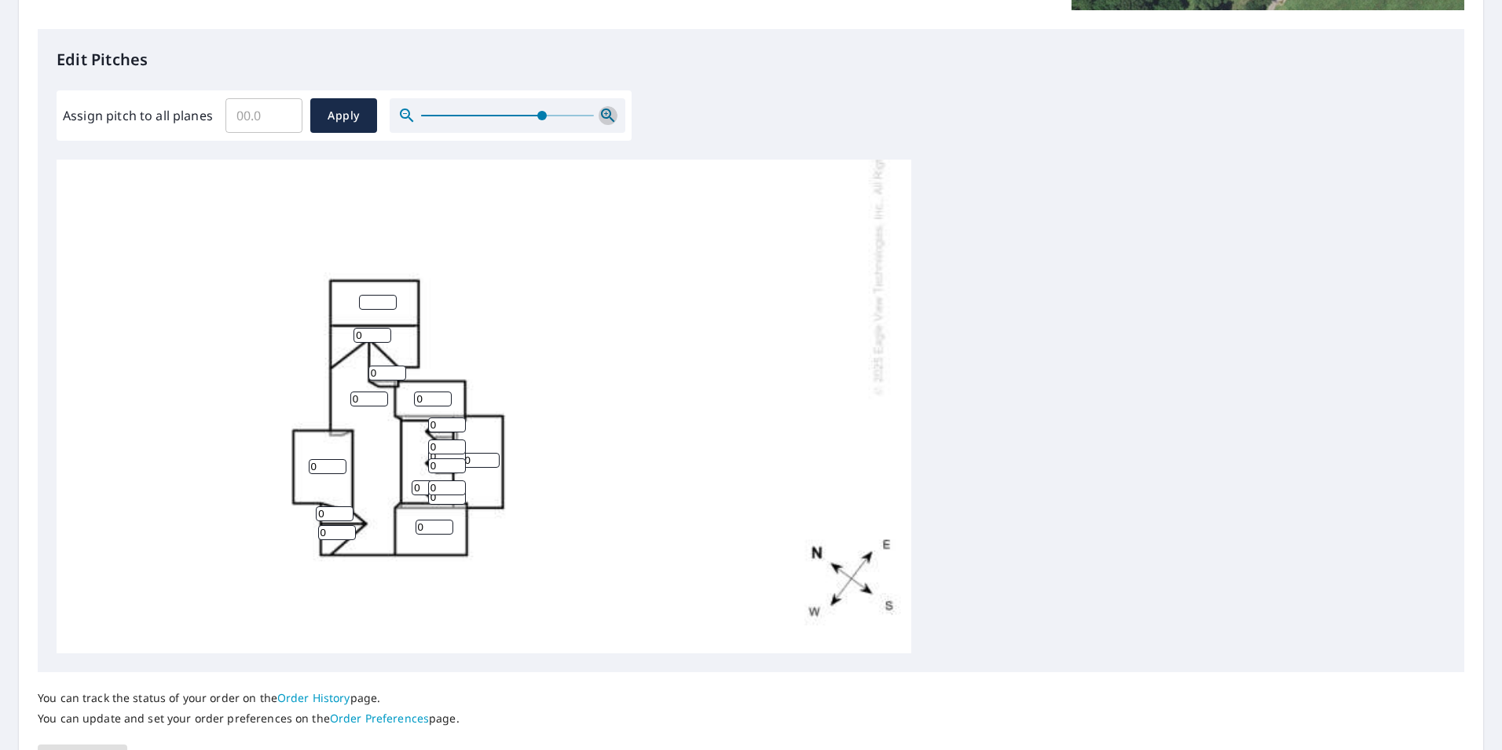
click at [606, 109] on icon "button" at bounding box center [607, 114] width 13 height 13
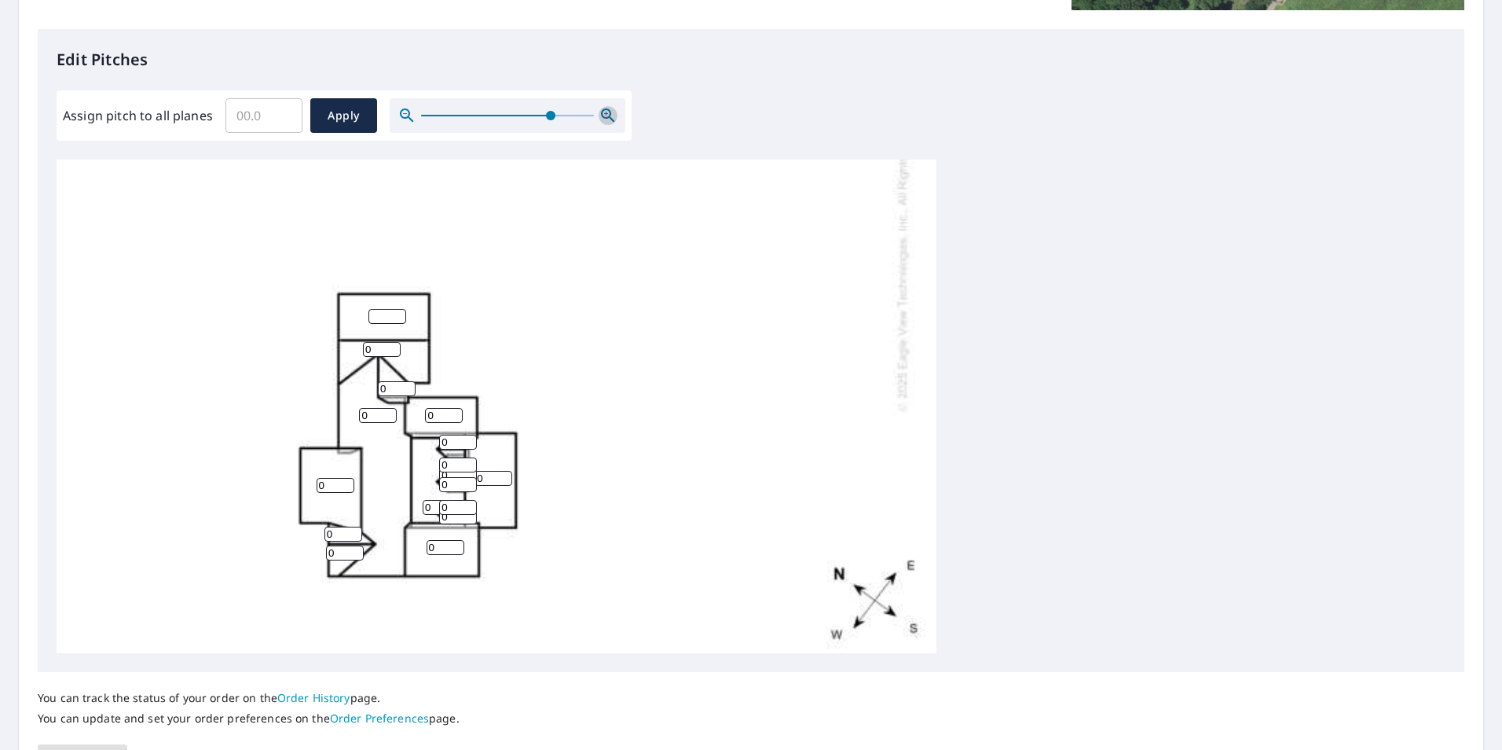
click at [606, 111] on icon "button" at bounding box center [608, 115] width 19 height 19
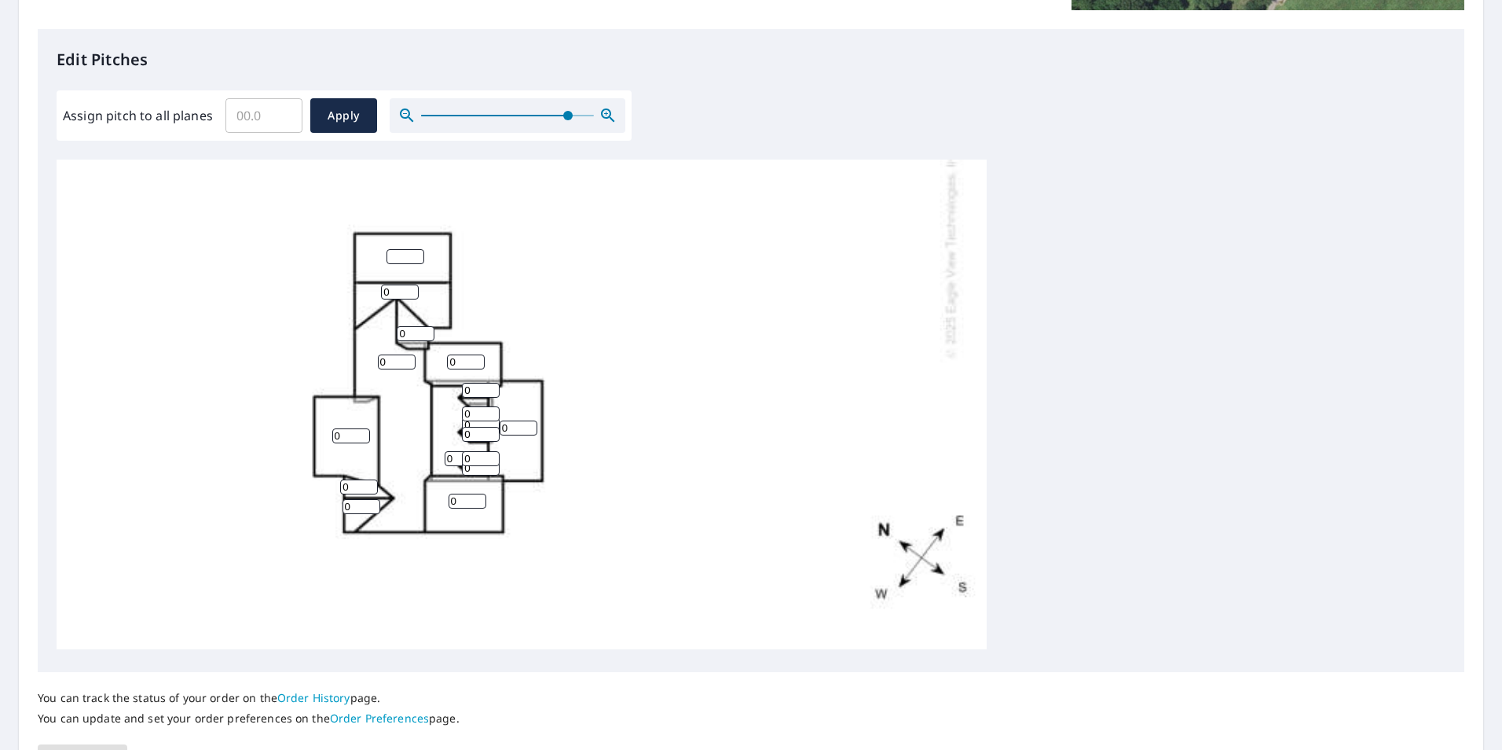
scroll to position [435, 0]
click at [604, 109] on icon "button" at bounding box center [607, 114] width 13 height 13
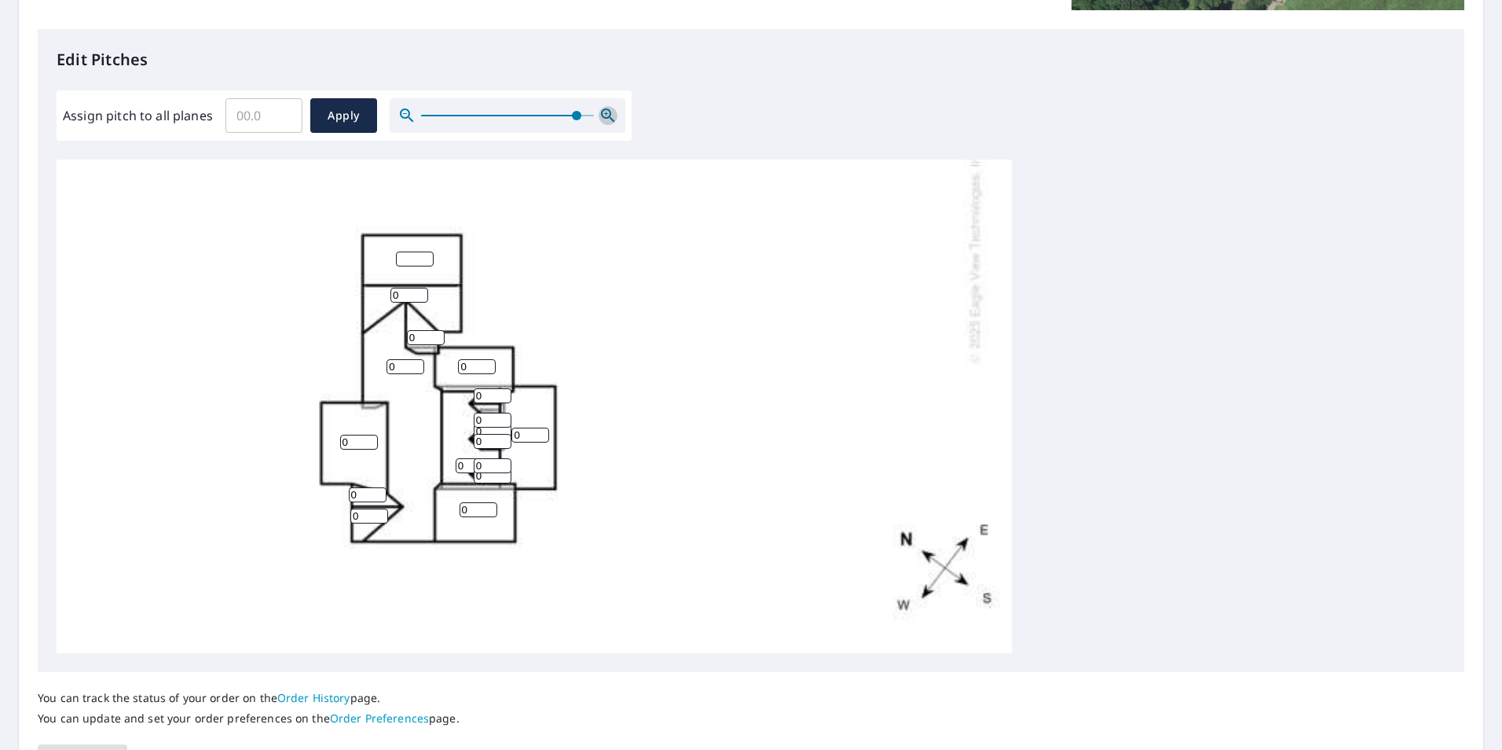
click at [604, 109] on icon "button" at bounding box center [607, 114] width 13 height 13
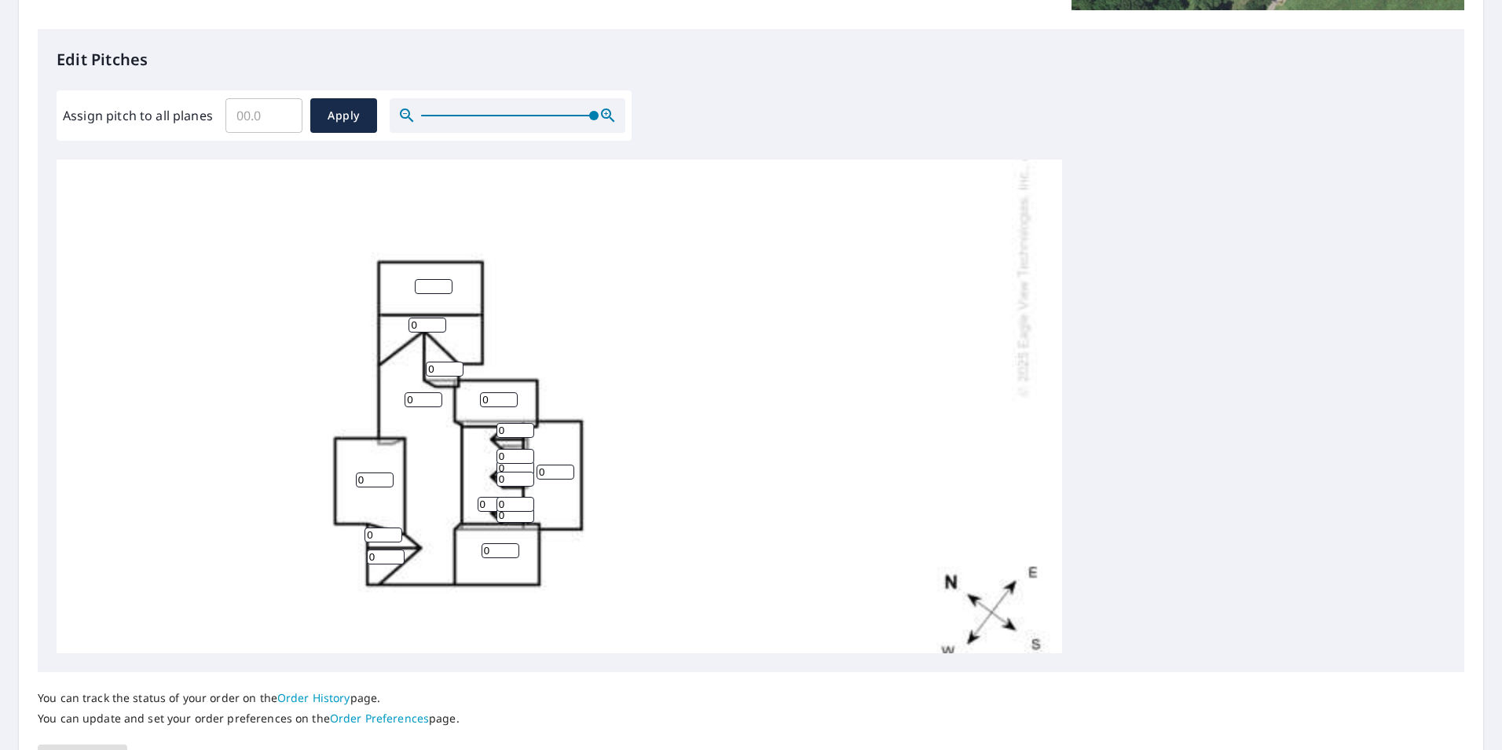
scroll to position [509, 0]
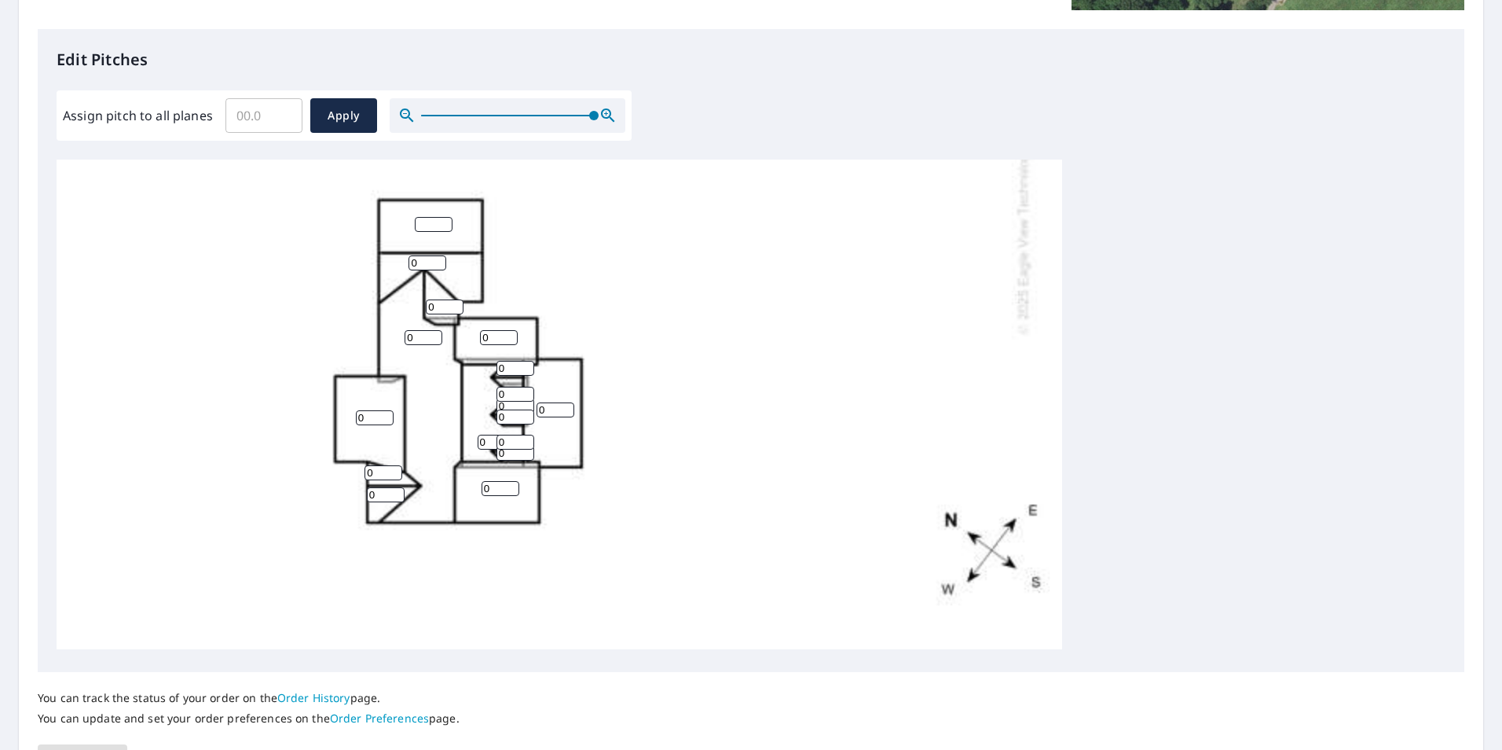
click at [605, 125] on div at bounding box center [508, 115] width 236 height 35
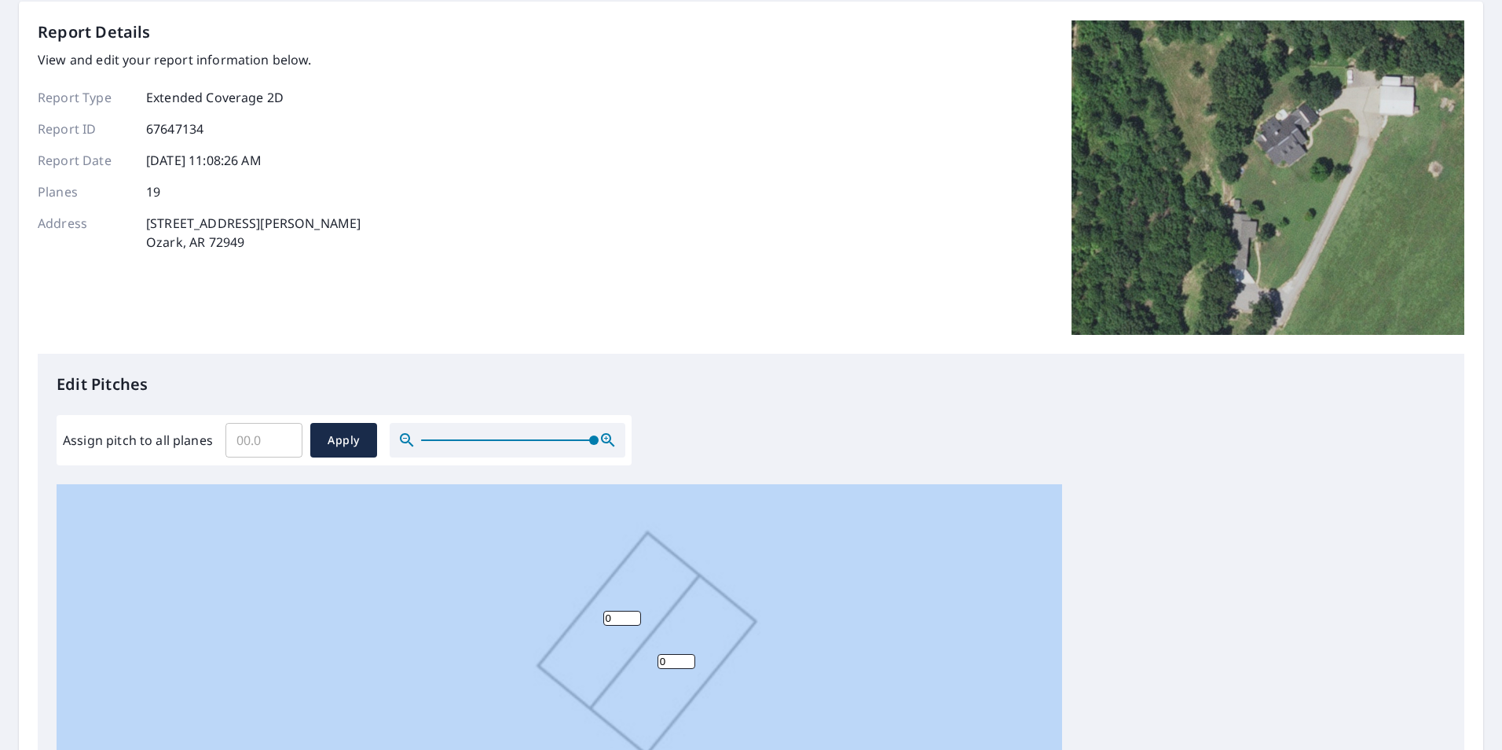
scroll to position [79, 0]
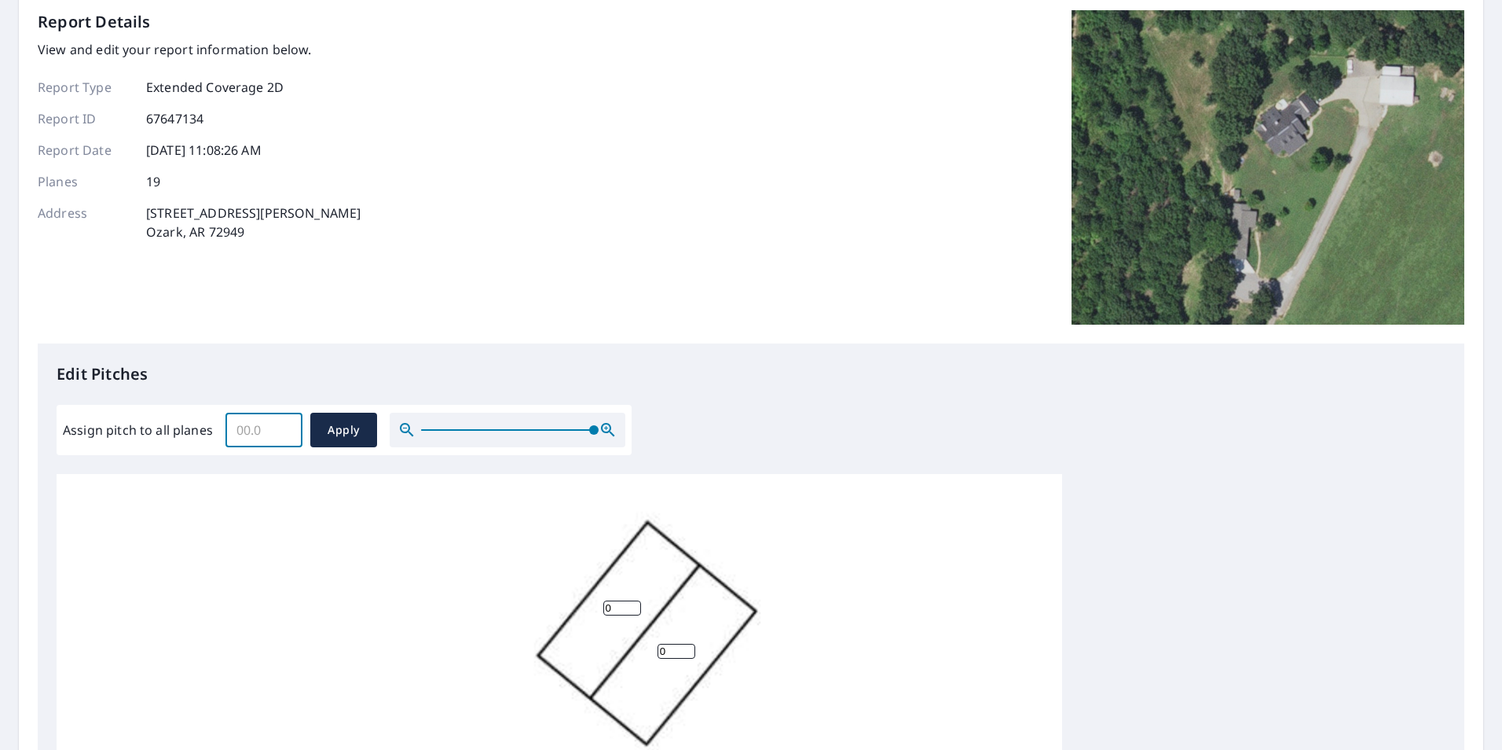
click at [266, 428] on input "Assign pitch to all planes" at bounding box center [264, 430] width 77 height 44
type input "12"
click at [323, 424] on span "Apply" at bounding box center [344, 430] width 42 height 20
type input "12"
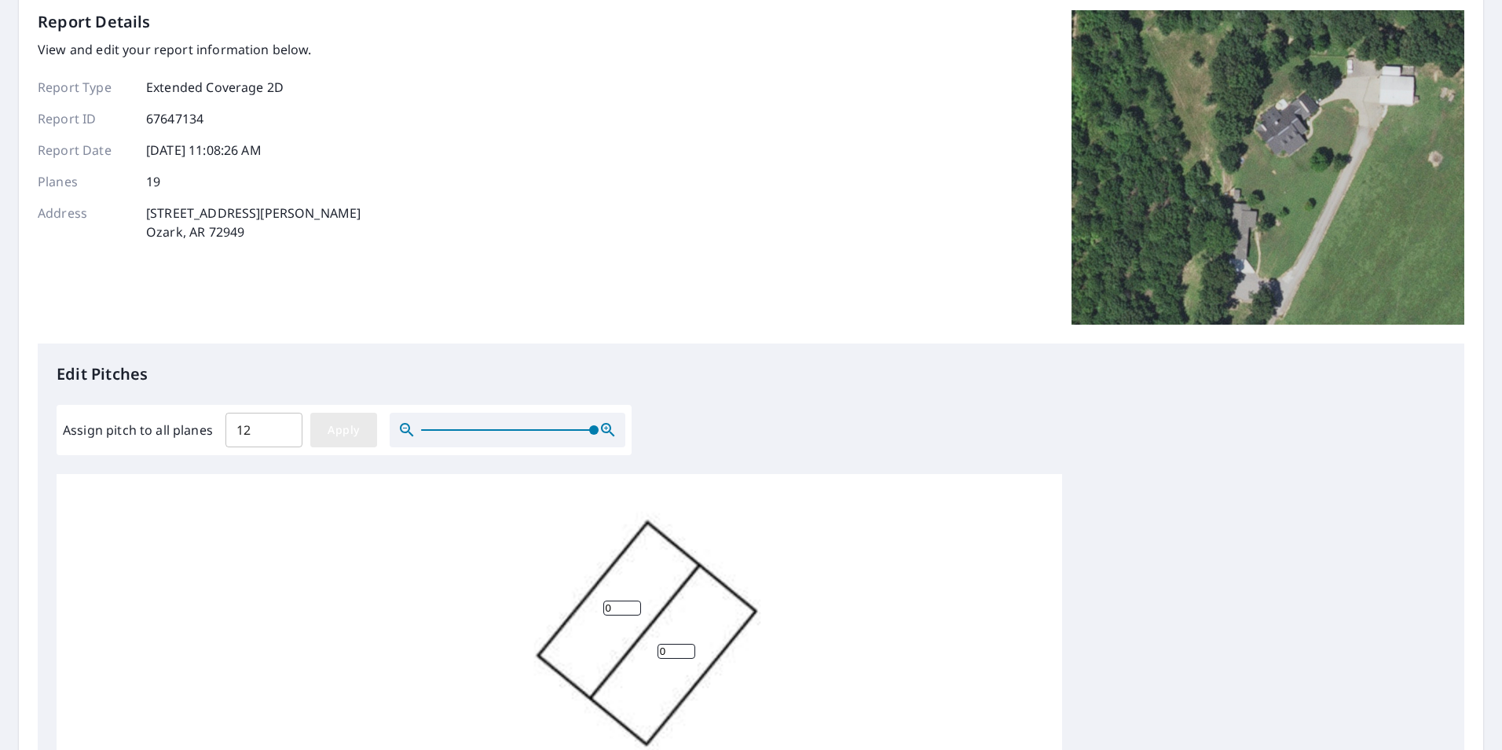
type input "12"
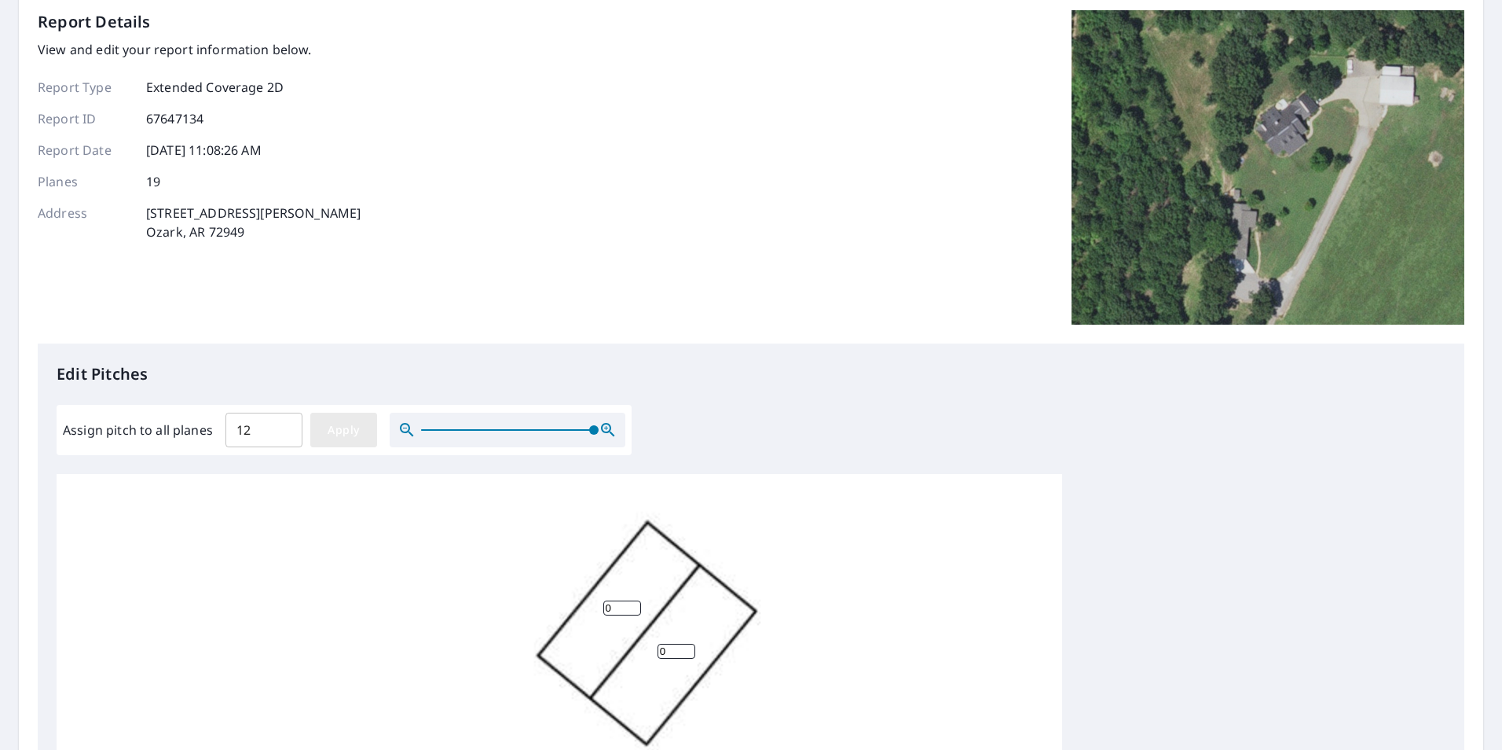
type input "12"
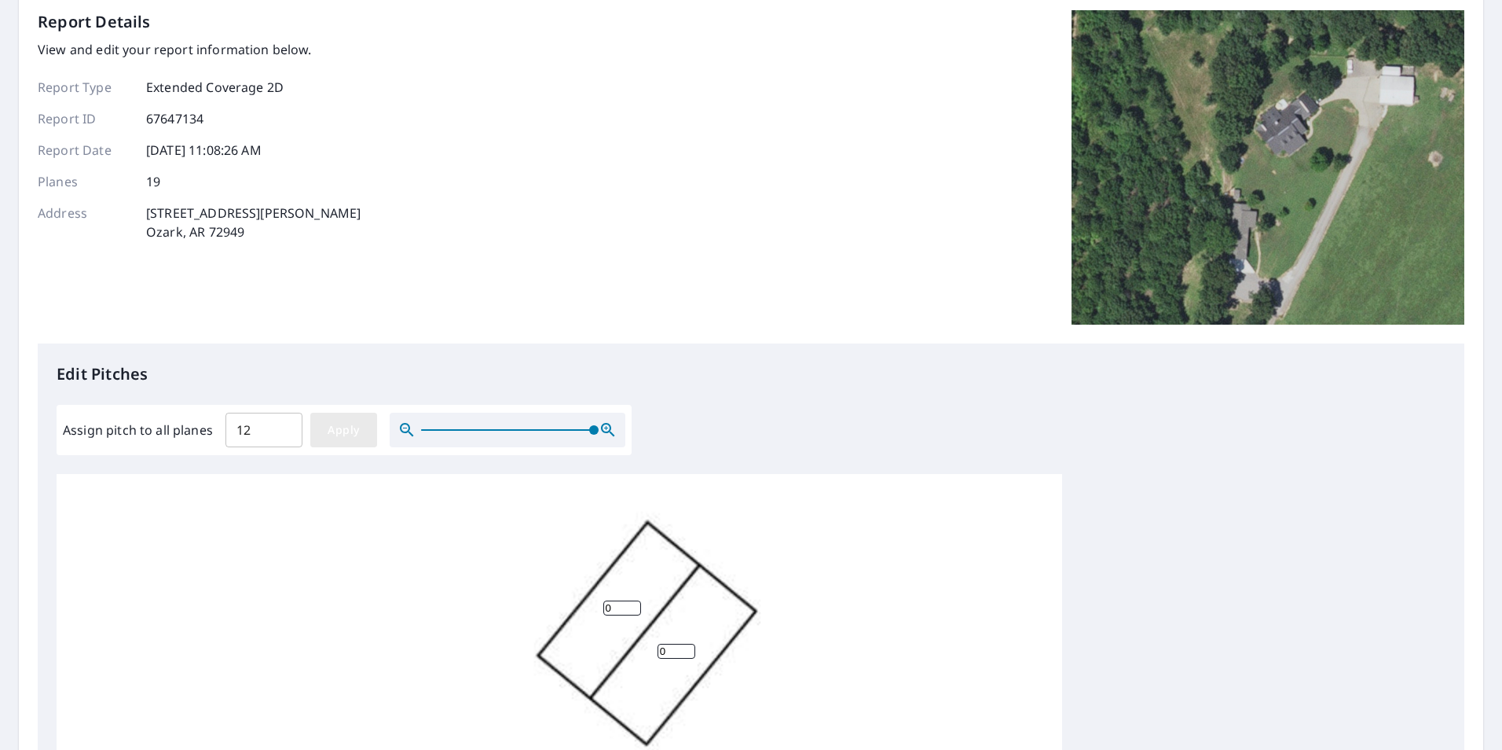
type input "12"
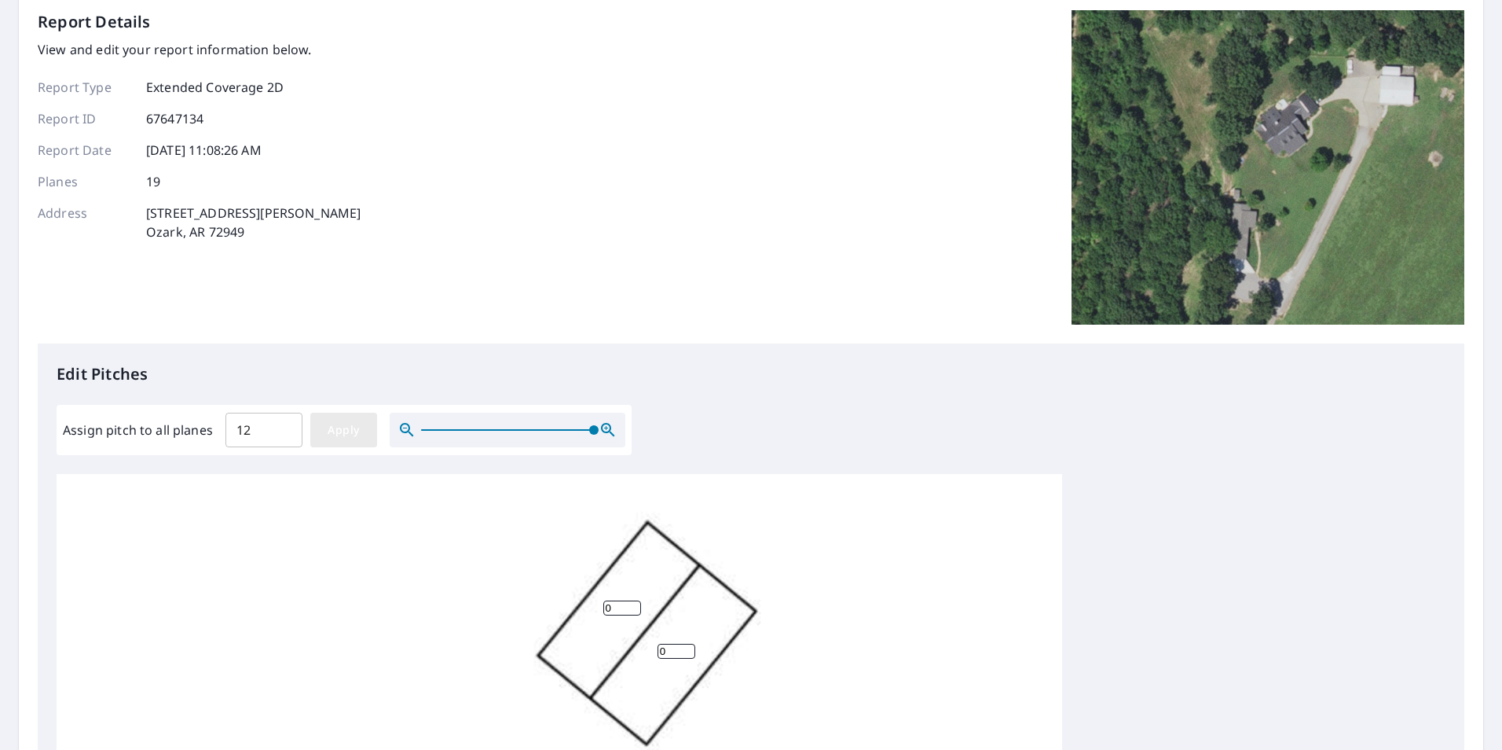
type input "12"
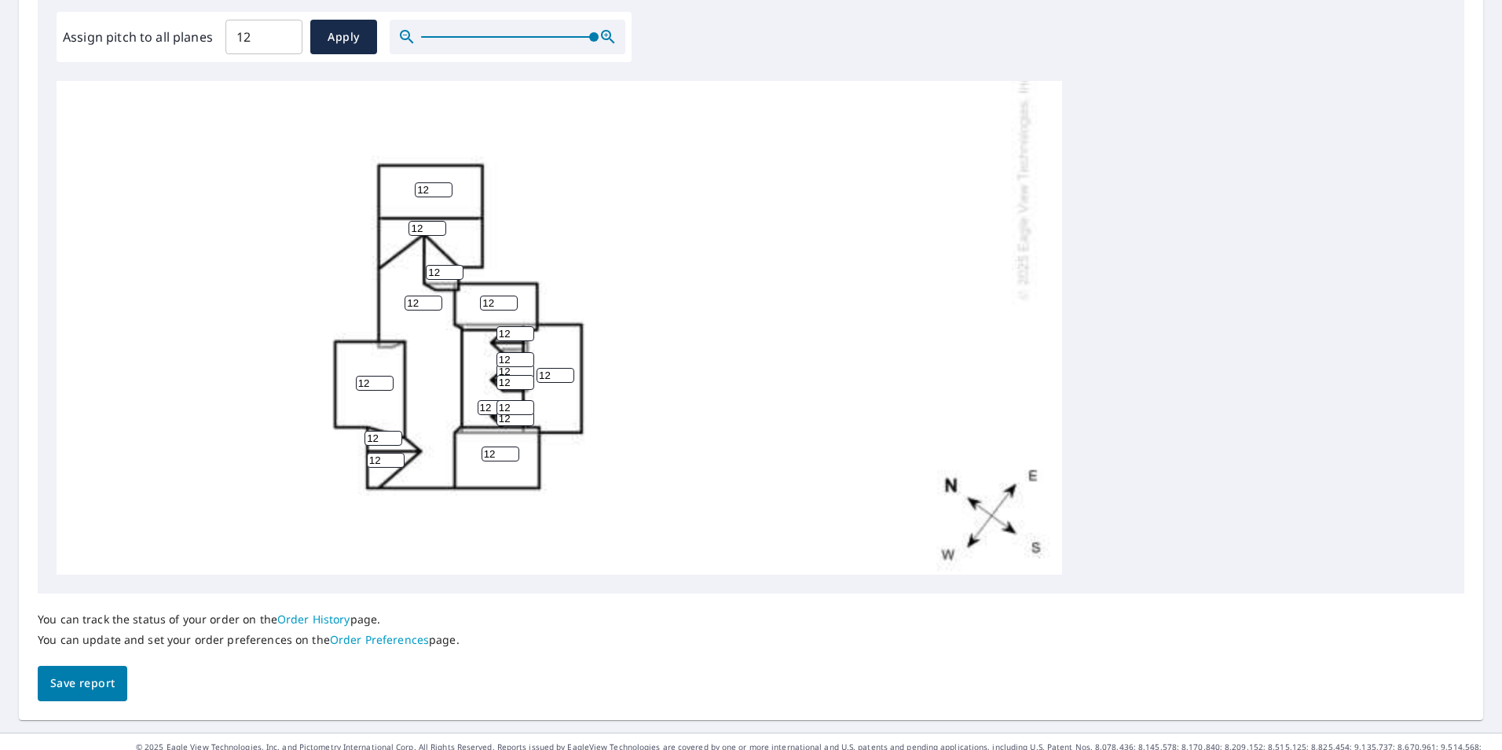
scroll to position [509, 0]
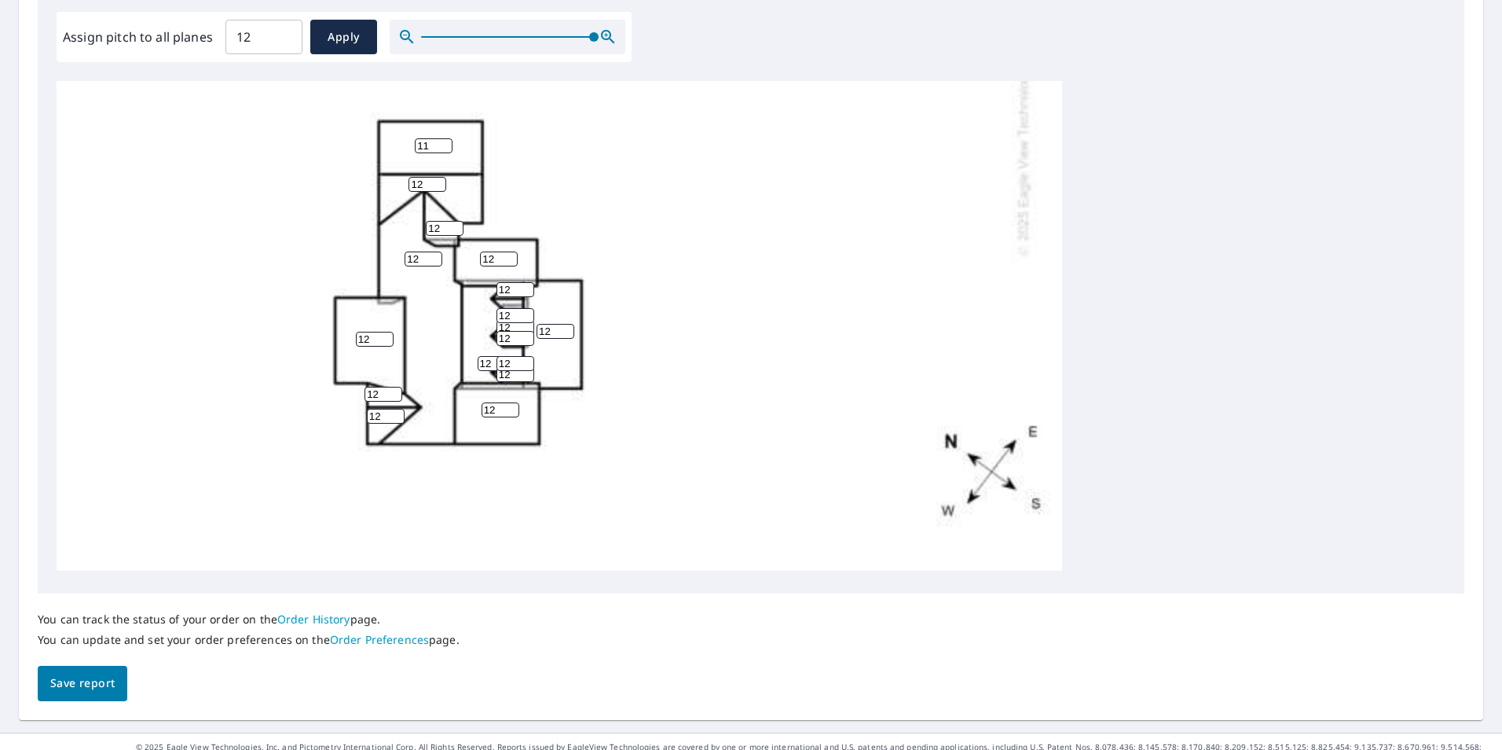
click at [442, 138] on input "11" at bounding box center [434, 145] width 38 height 15
type input "10"
click at [442, 138] on input "10" at bounding box center [434, 145] width 38 height 15
click at [438, 177] on input "11" at bounding box center [428, 184] width 38 height 15
click at [438, 177] on input "10" at bounding box center [428, 184] width 38 height 15
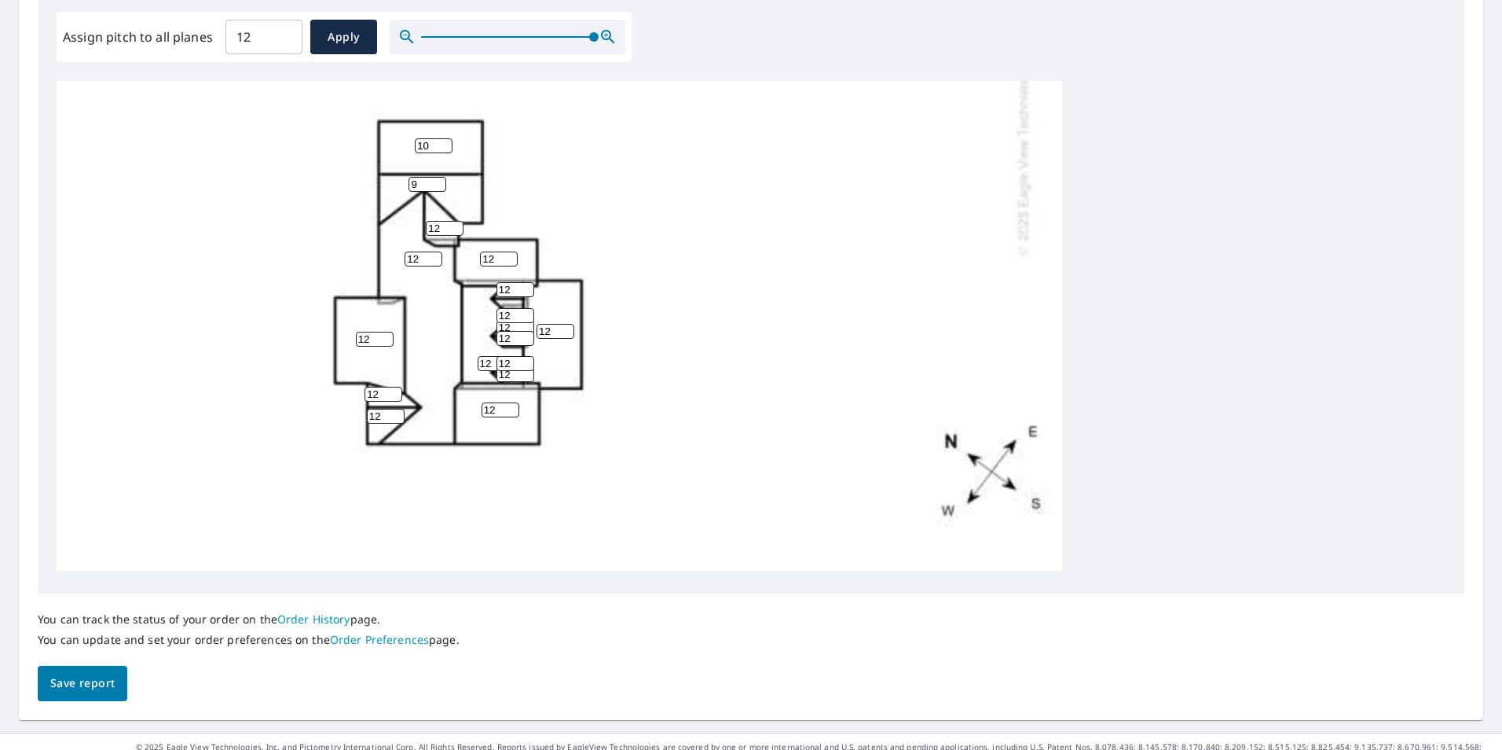
click at [438, 177] on input "9" at bounding box center [428, 184] width 38 height 15
type input "10"
click at [440, 177] on input "10" at bounding box center [428, 184] width 38 height 15
drag, startPoint x: 372, startPoint y: 325, endPoint x: 358, endPoint y: 325, distance: 14.1
click at [358, 332] on input "12" at bounding box center [375, 339] width 38 height 15
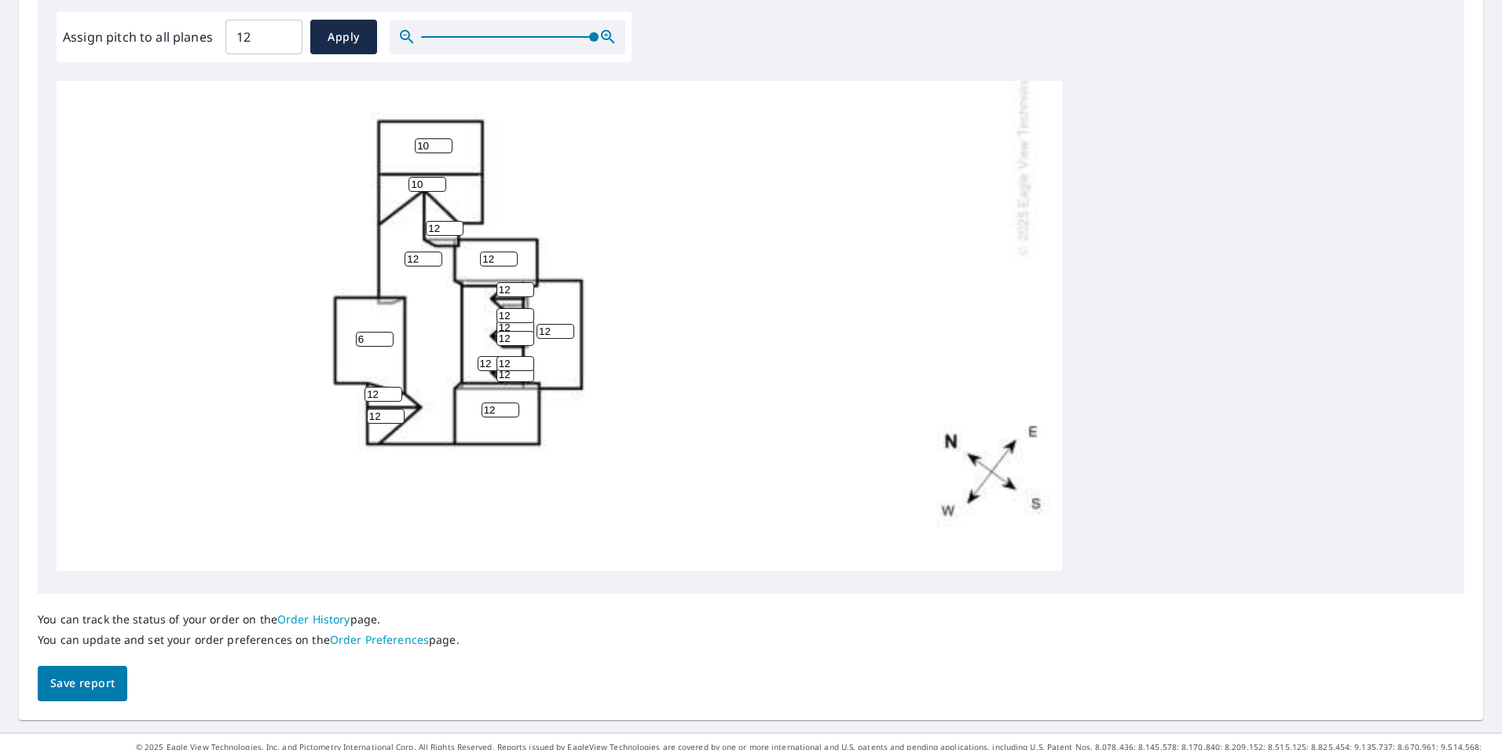
type input "6"
click at [801, 321] on div "12 12 12 12 6 10 12 12 10 12 12 12 12 12 12 12 12 12 12" at bounding box center [560, 77] width 1006 height 987
click at [528, 367] on input "11" at bounding box center [516, 374] width 38 height 15
click at [528, 367] on input "10" at bounding box center [516, 374] width 38 height 15
click at [528, 367] on input "9" at bounding box center [516, 374] width 38 height 15
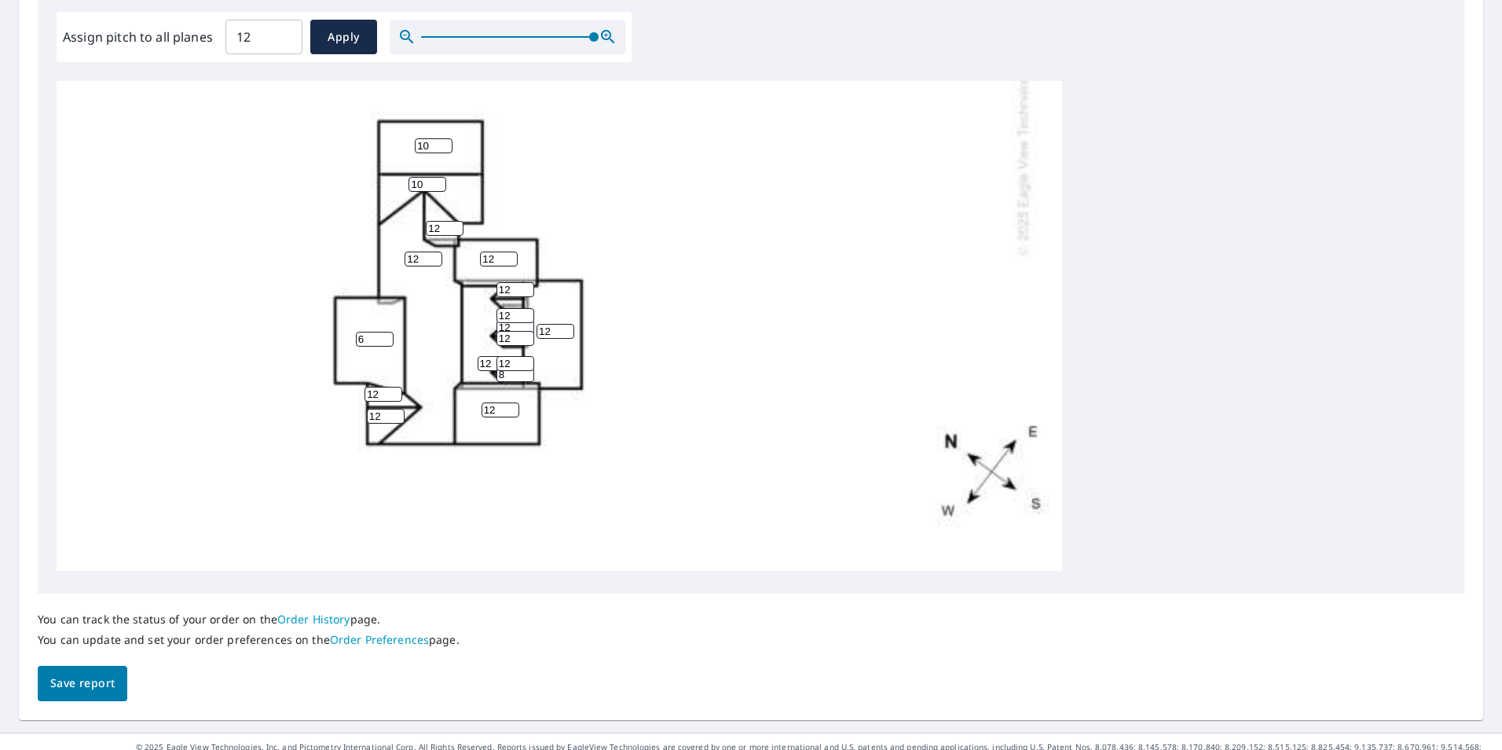
click at [528, 367] on input "8" at bounding box center [516, 374] width 38 height 15
click at [528, 367] on input "9" at bounding box center [516, 374] width 38 height 15
type input "10"
click at [528, 367] on input "10" at bounding box center [516, 374] width 38 height 15
click at [526, 282] on input "11" at bounding box center [516, 289] width 38 height 15
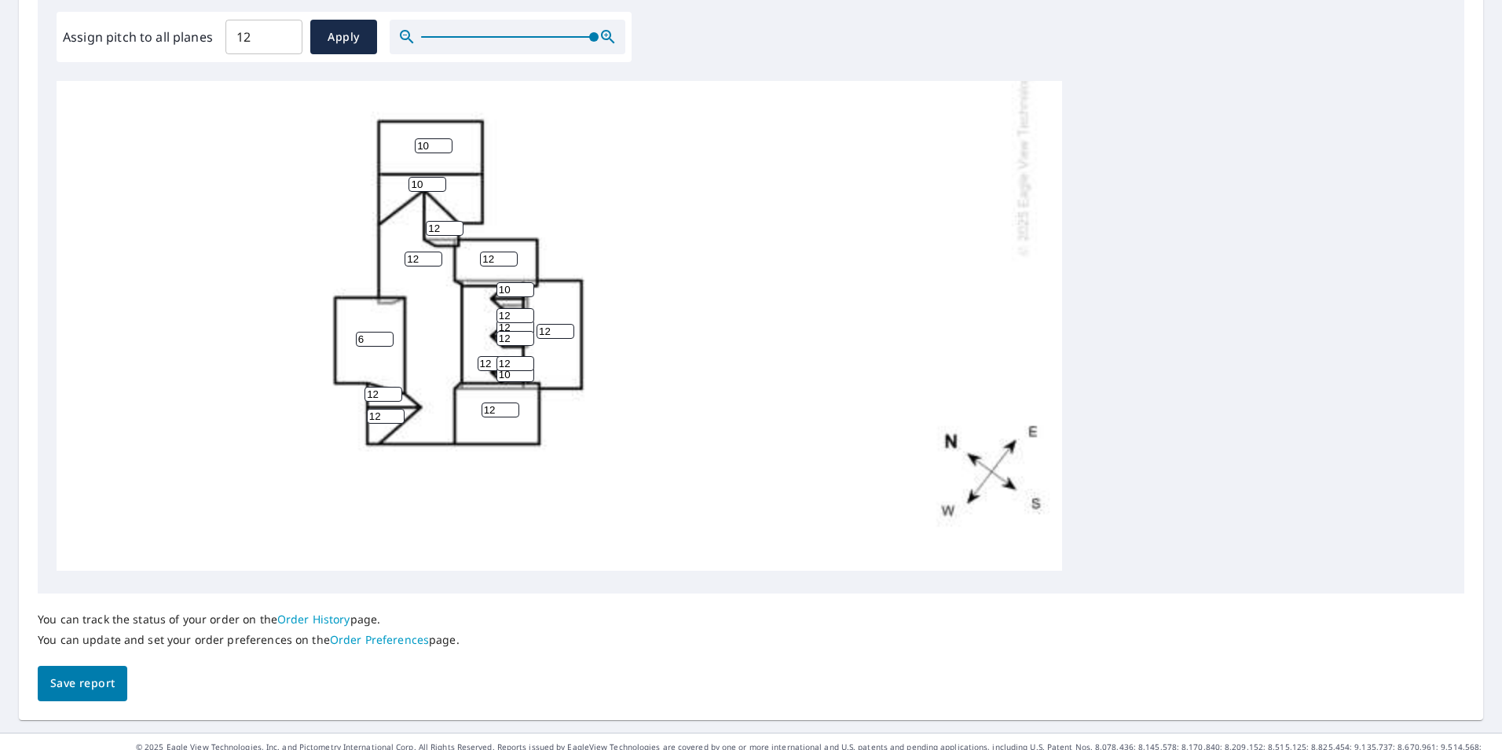
type input "10"
click at [526, 282] on input "10" at bounding box center [516, 289] width 38 height 15
click at [523, 308] on input "11" at bounding box center [516, 315] width 38 height 15
type input "10"
click at [523, 308] on input "10" at bounding box center [516, 315] width 38 height 15
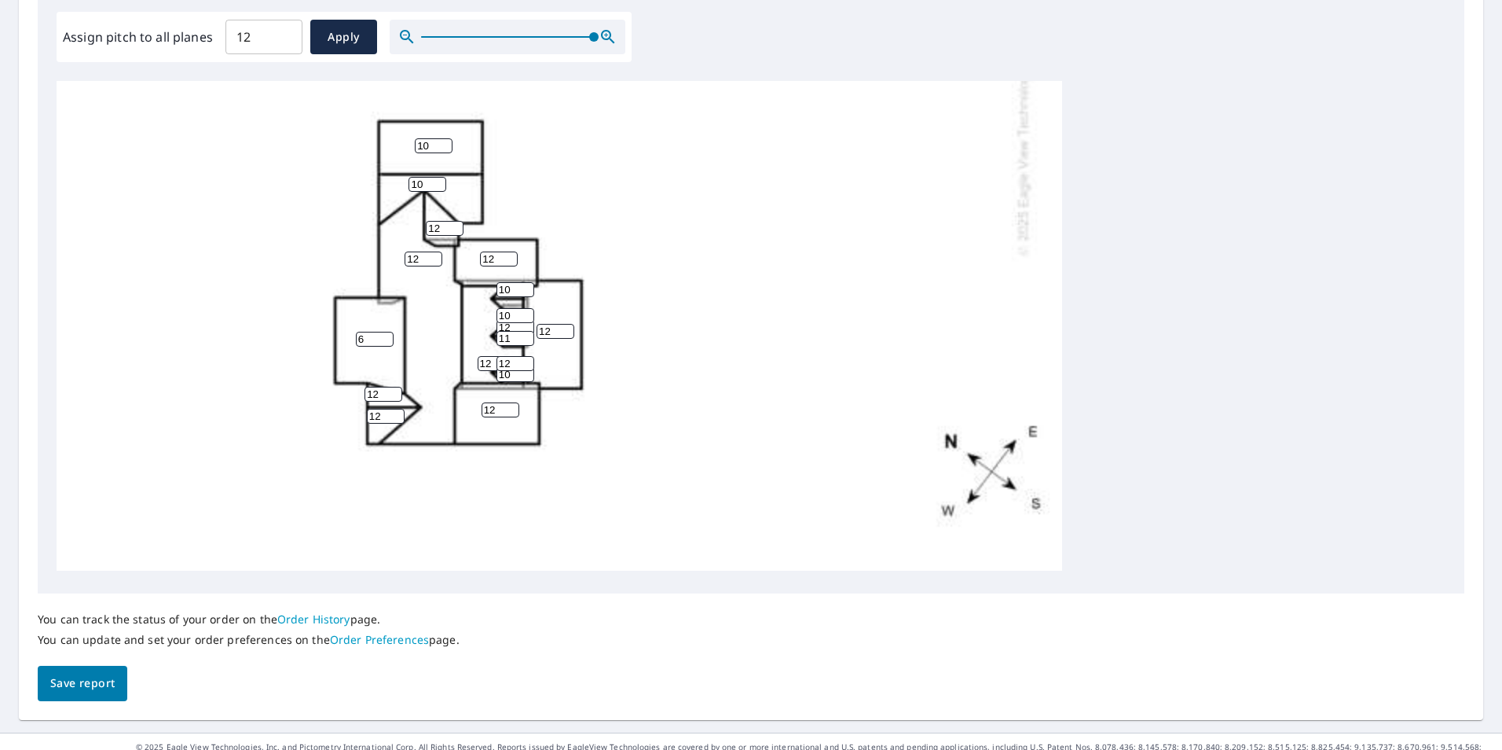
click at [526, 331] on input "11" at bounding box center [516, 338] width 38 height 15
type input "10"
click at [526, 331] on input "10" at bounding box center [516, 338] width 38 height 15
click at [523, 320] on input "13" at bounding box center [516, 327] width 38 height 15
click at [525, 320] on input "12" at bounding box center [516, 327] width 38 height 15
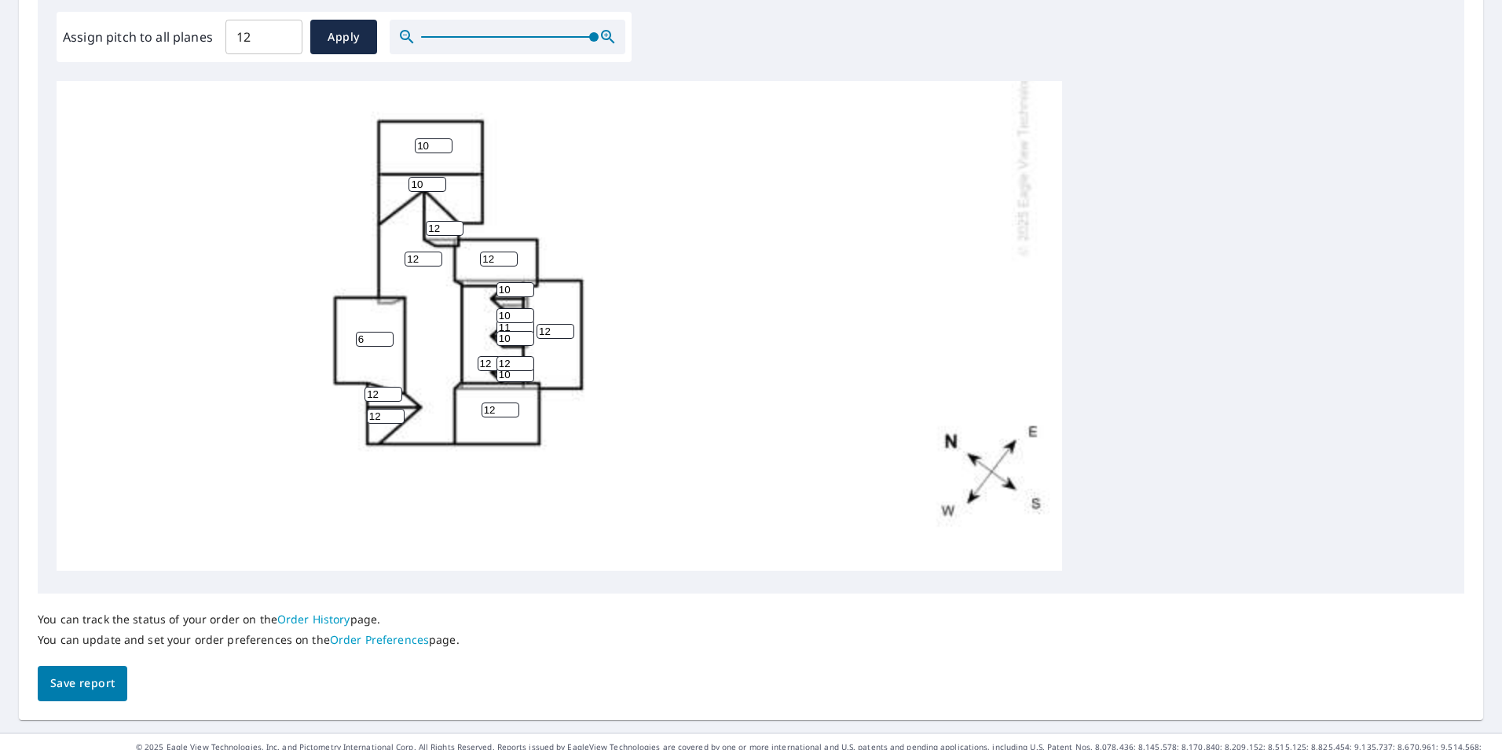
click at [525, 320] on input "11" at bounding box center [516, 327] width 38 height 15
type input "10"
click at [525, 320] on input "10" at bounding box center [516, 327] width 38 height 15
click at [526, 356] on input "11" at bounding box center [516, 363] width 38 height 15
type input "10"
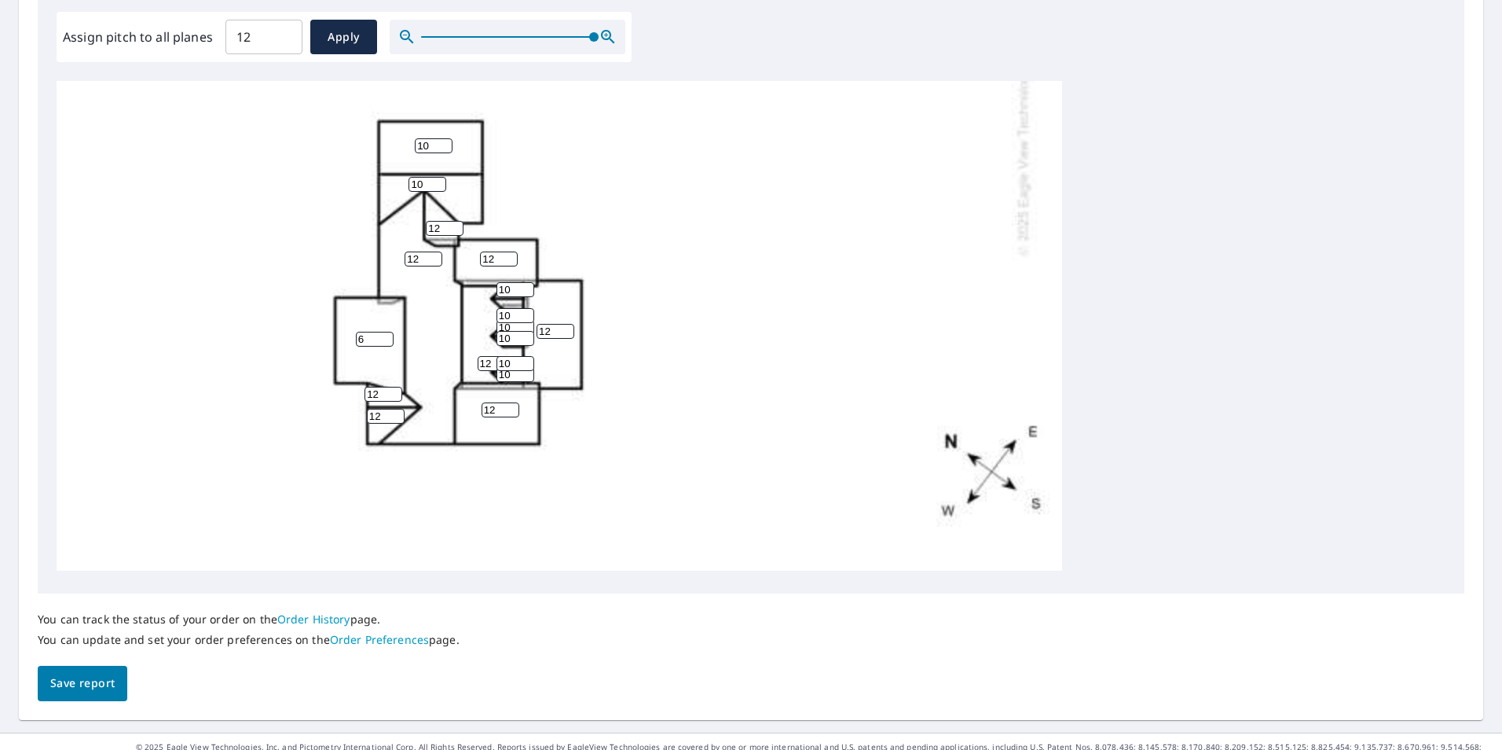
click at [526, 356] on input "10" at bounding box center [516, 363] width 38 height 15
click at [684, 365] on div "12 12 12 12 6 10 12 12 10 12 12 12 12 10 10 10 10 10 10" at bounding box center [560, 77] width 1006 height 987
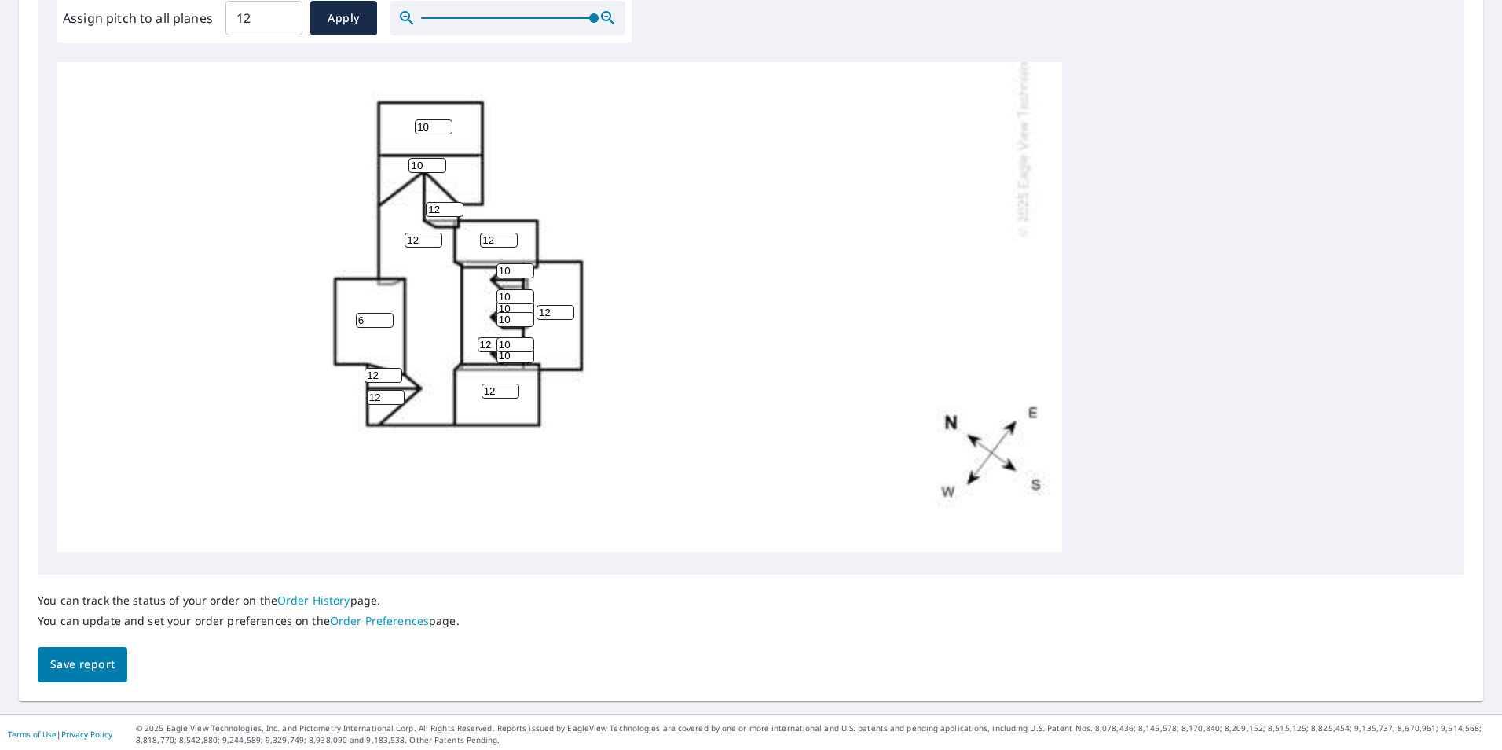
scroll to position [494, 0]
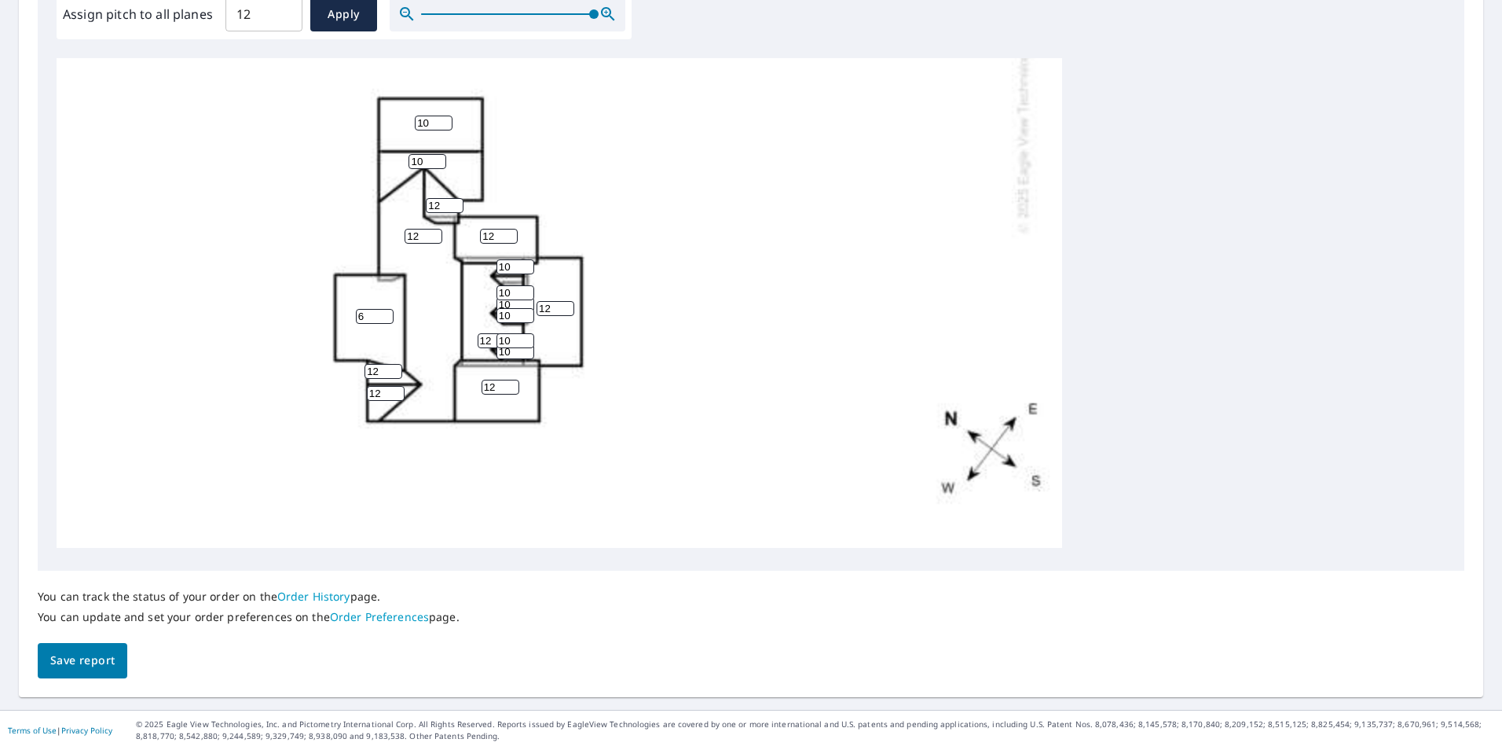
click at [102, 660] on span "Save report" at bounding box center [82, 661] width 64 height 20
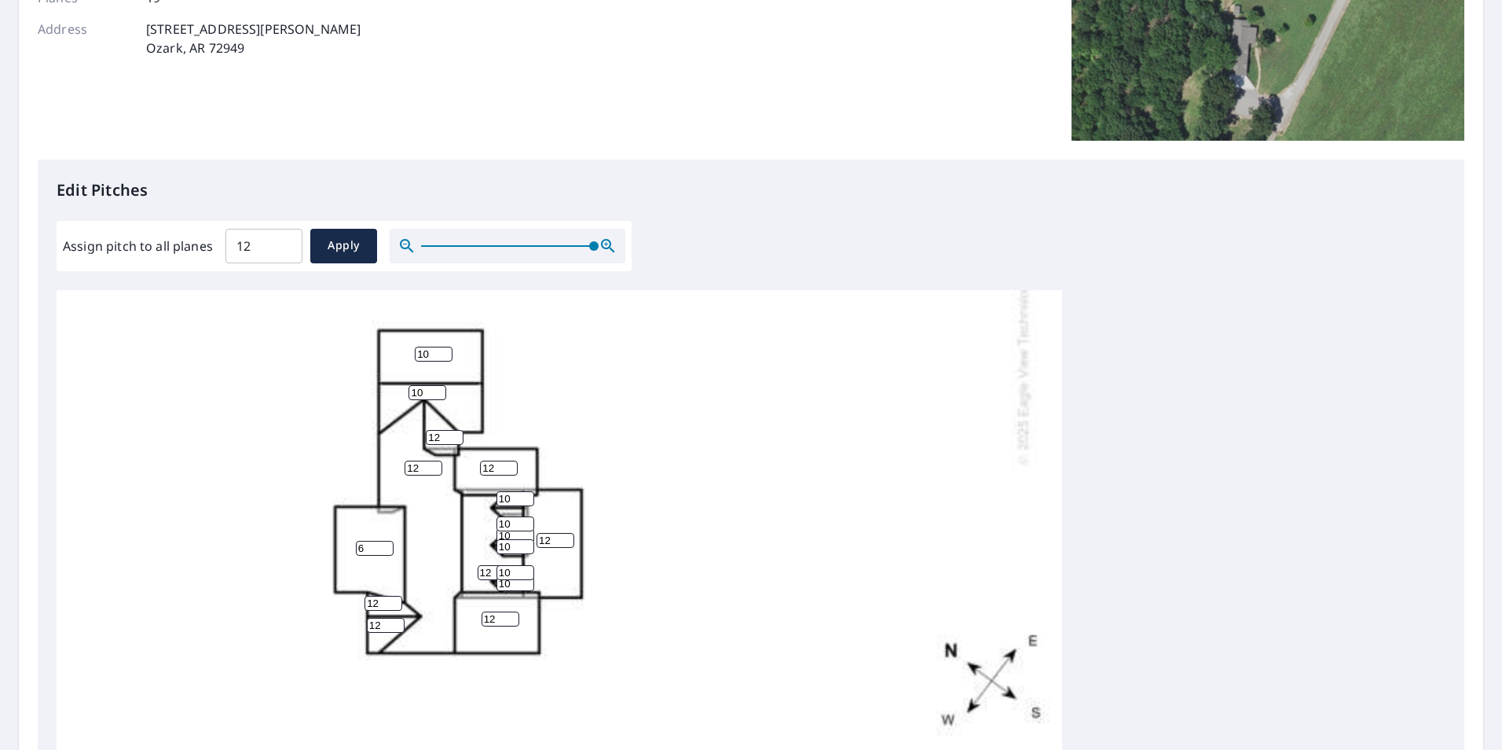
scroll to position [0, 0]
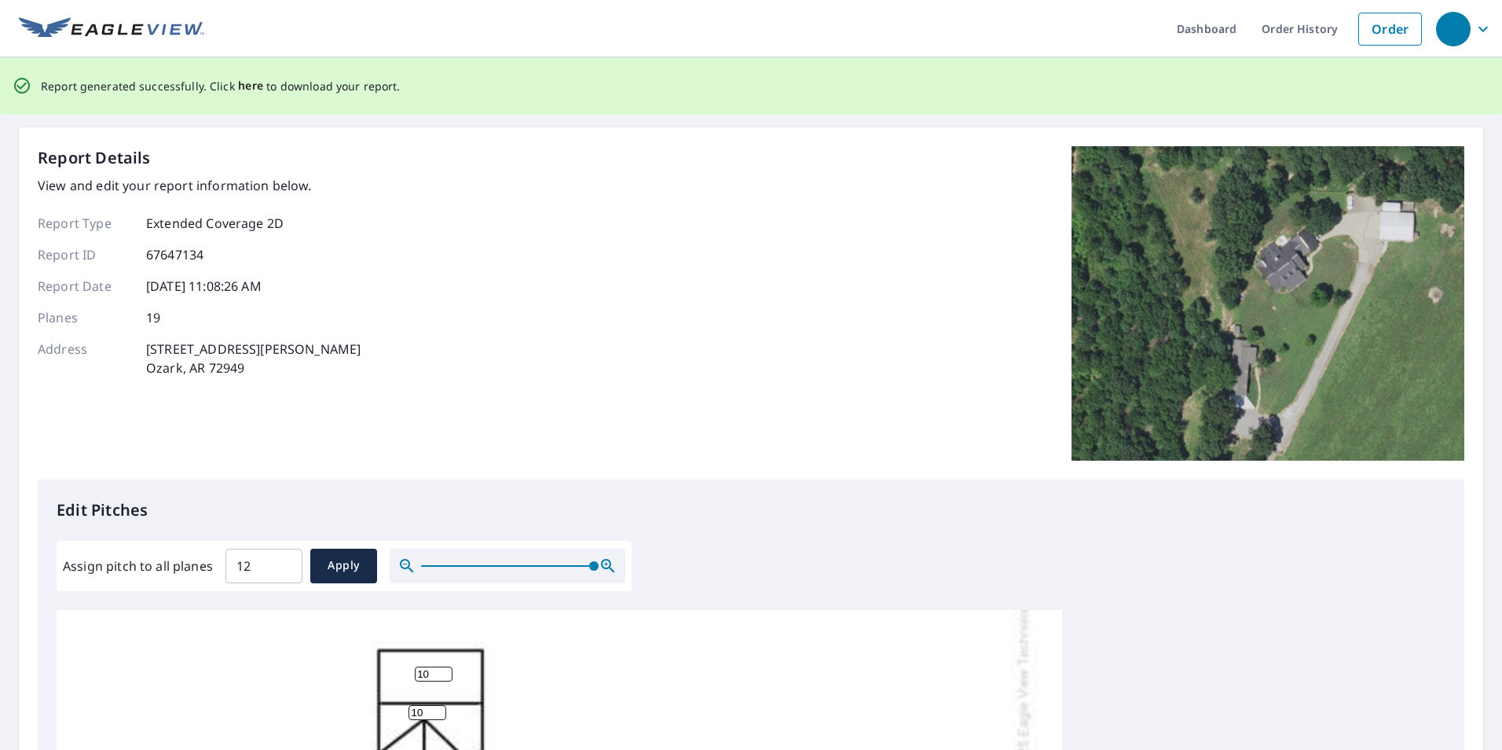
click at [244, 85] on span "here" at bounding box center [251, 86] width 26 height 20
